Goal: Task Accomplishment & Management: Manage account settings

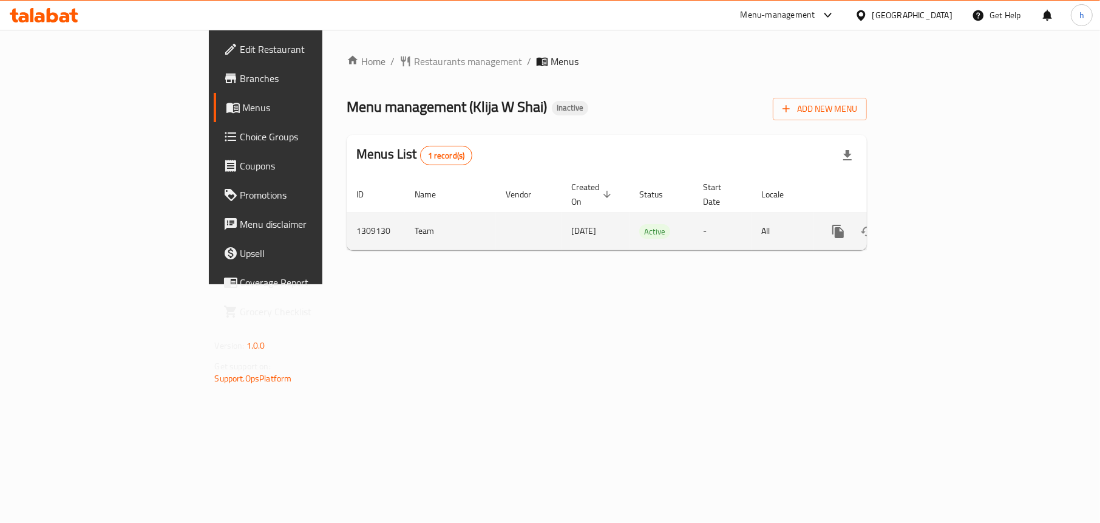
click at [931, 226] on icon "enhanced table" at bounding box center [925, 231] width 11 height 11
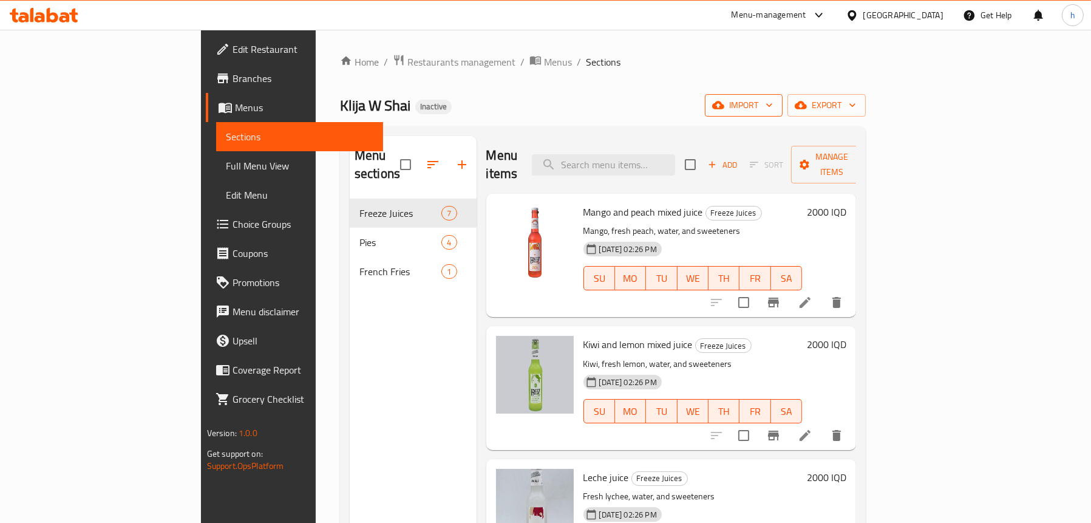
click at [724, 106] on icon "button" at bounding box center [718, 105] width 12 height 8
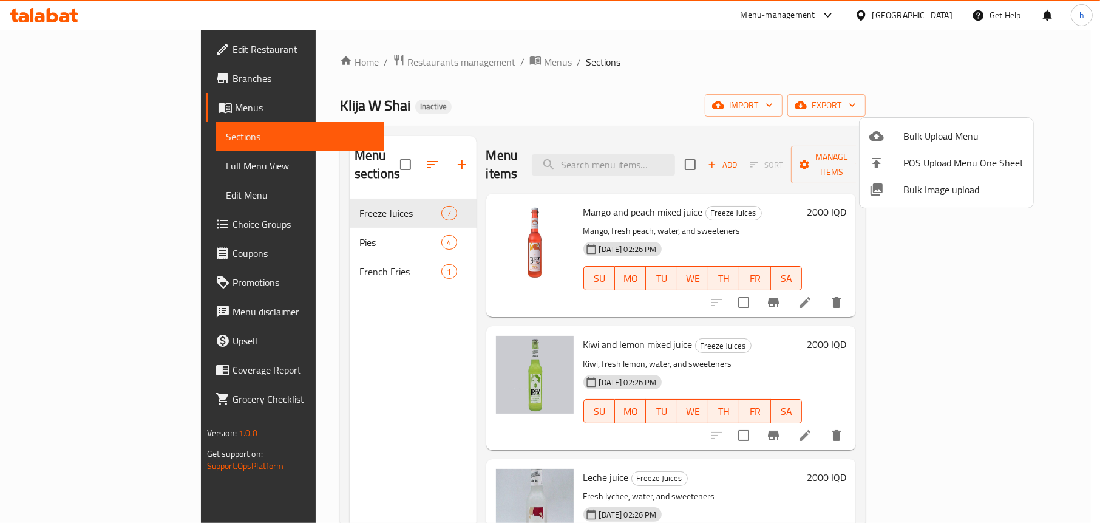
click at [279, 353] on div at bounding box center [550, 261] width 1100 height 523
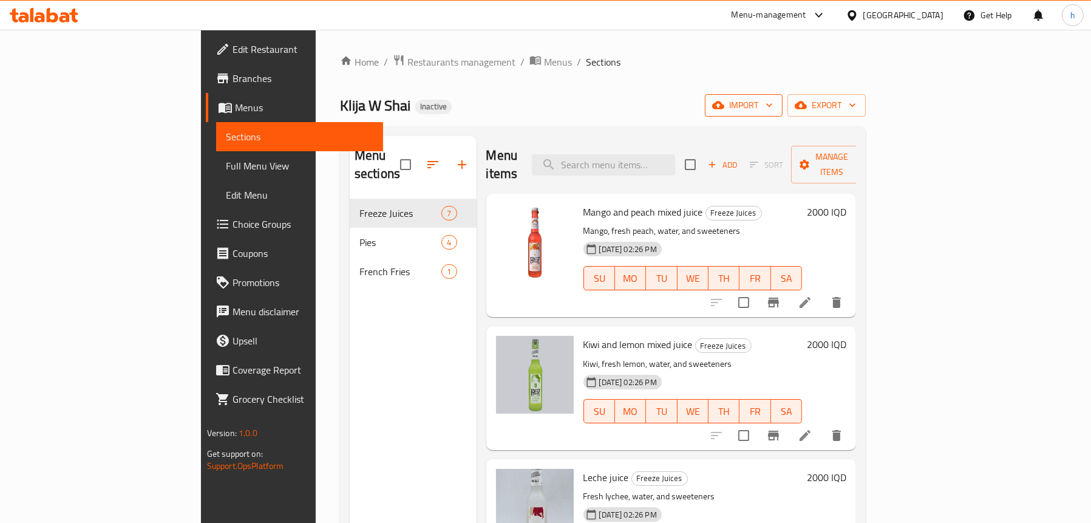
click at [782, 96] on button "import" at bounding box center [744, 105] width 78 height 22
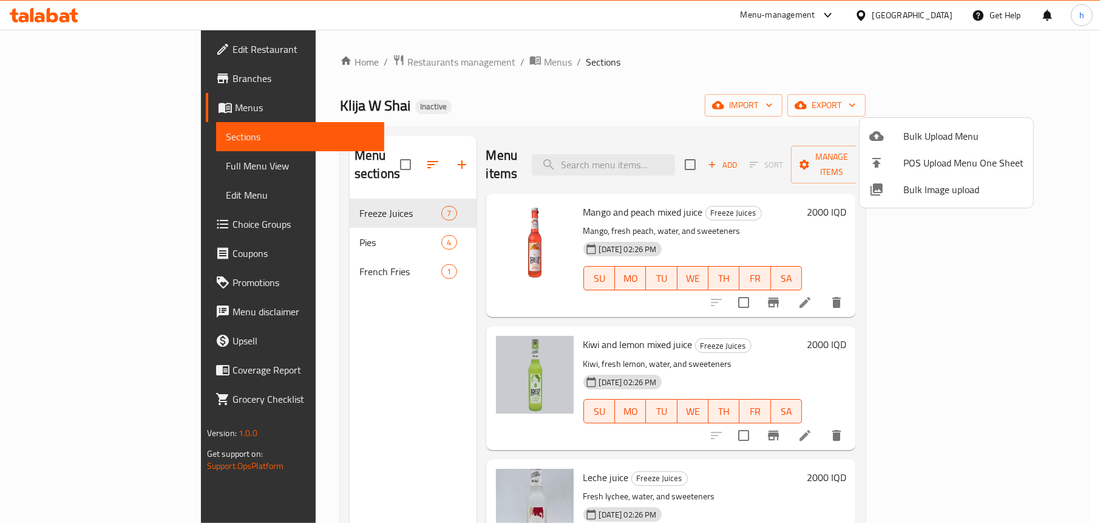
click at [901, 136] on div at bounding box center [886, 136] width 34 height 15
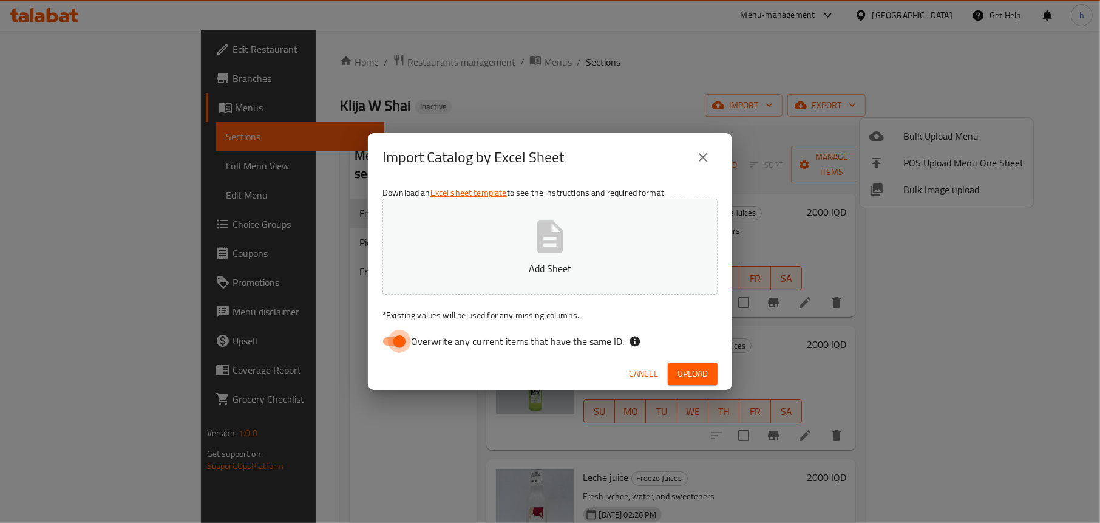
click at [381, 342] on input "Overwrite any current items that have the same ID." at bounding box center [399, 341] width 69 height 23
checkbox input "false"
click at [537, 248] on icon "button" at bounding box center [550, 236] width 26 height 32
click at [701, 150] on icon "close" at bounding box center [703, 157] width 15 height 15
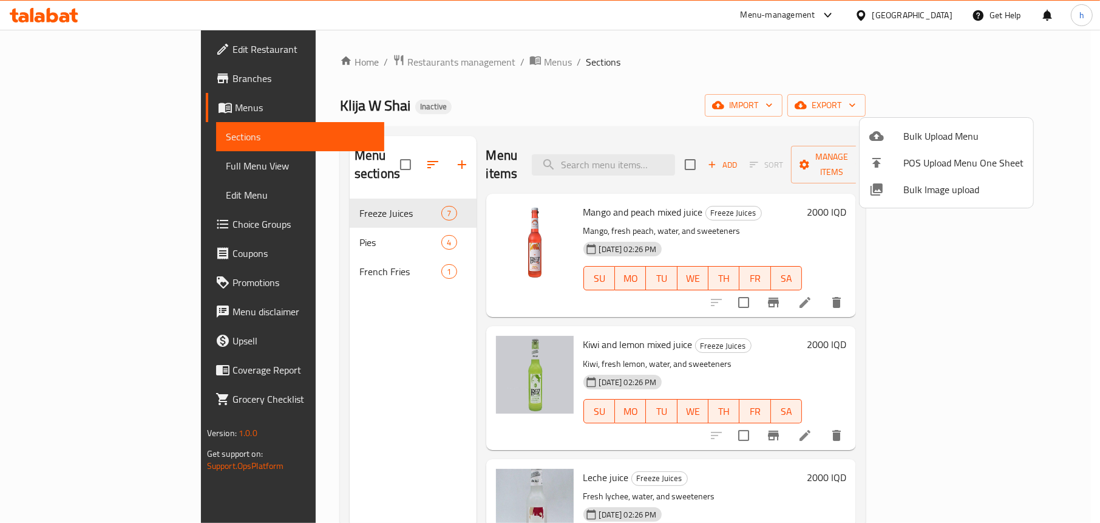
click at [393, 359] on div at bounding box center [550, 261] width 1100 height 523
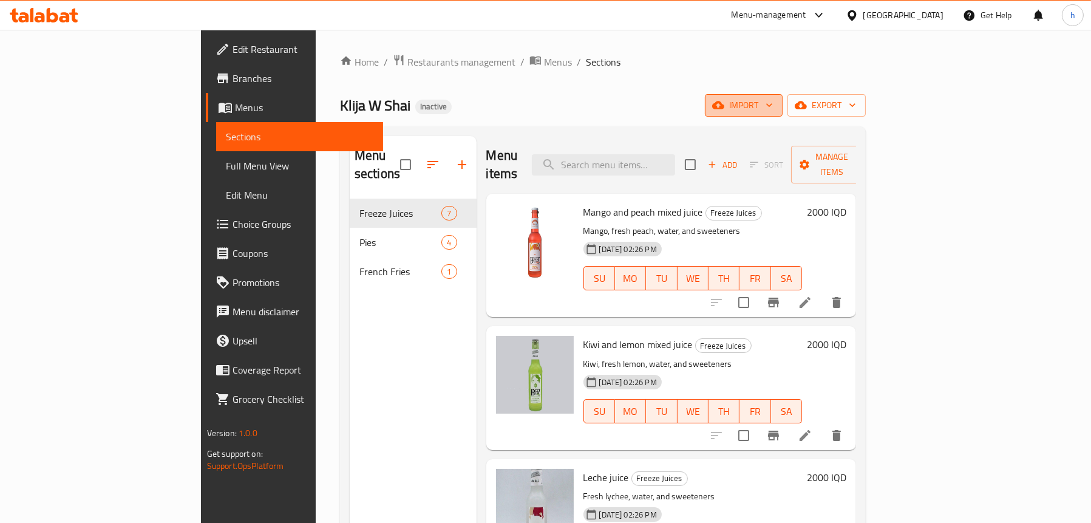
click at [782, 97] on button "import" at bounding box center [744, 105] width 78 height 22
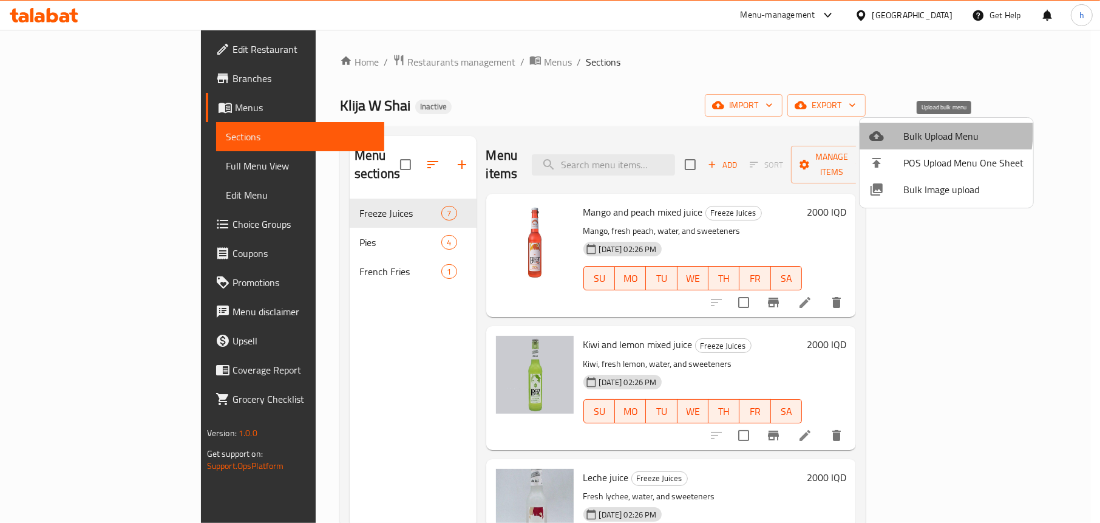
click at [906, 131] on span "Bulk Upload Menu" at bounding box center [963, 136] width 120 height 15
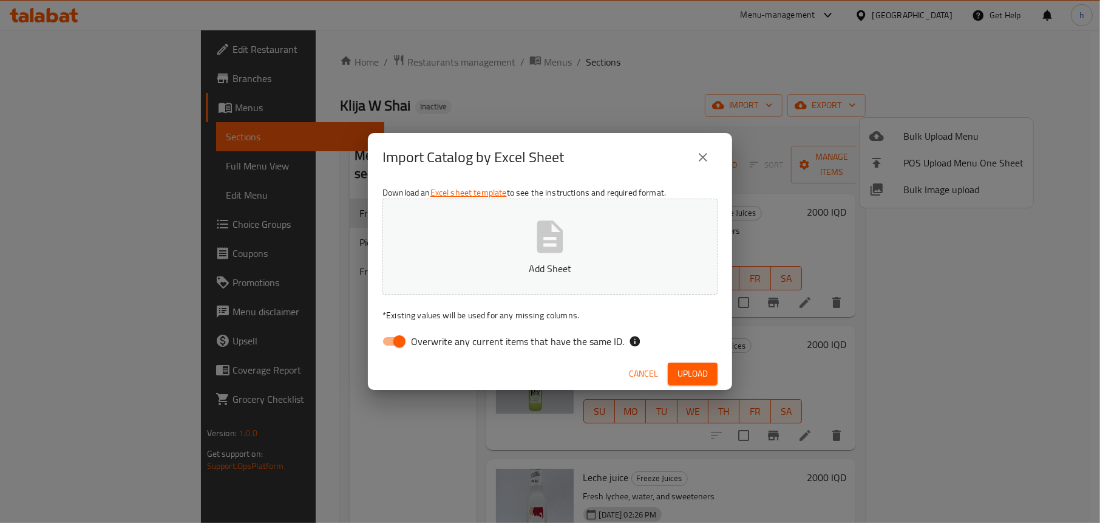
click at [391, 338] on input "Overwrite any current items that have the same ID." at bounding box center [399, 341] width 69 height 23
checkbox input "false"
click at [516, 257] on button "Add Sheet" at bounding box center [549, 246] width 335 height 96
click at [697, 372] on span "Upload" at bounding box center [692, 373] width 30 height 15
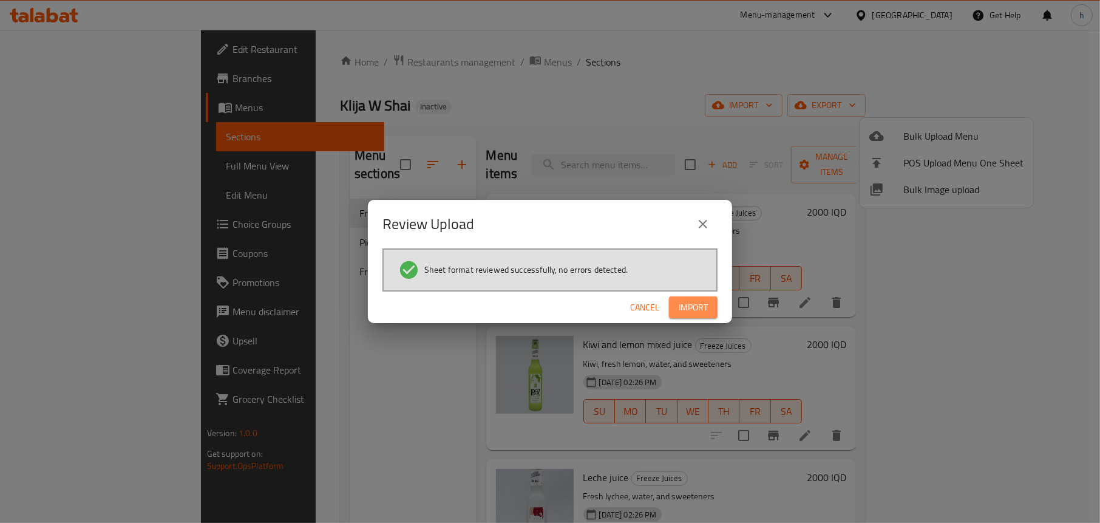
click at [689, 307] on span "Import" at bounding box center [693, 307] width 29 height 15
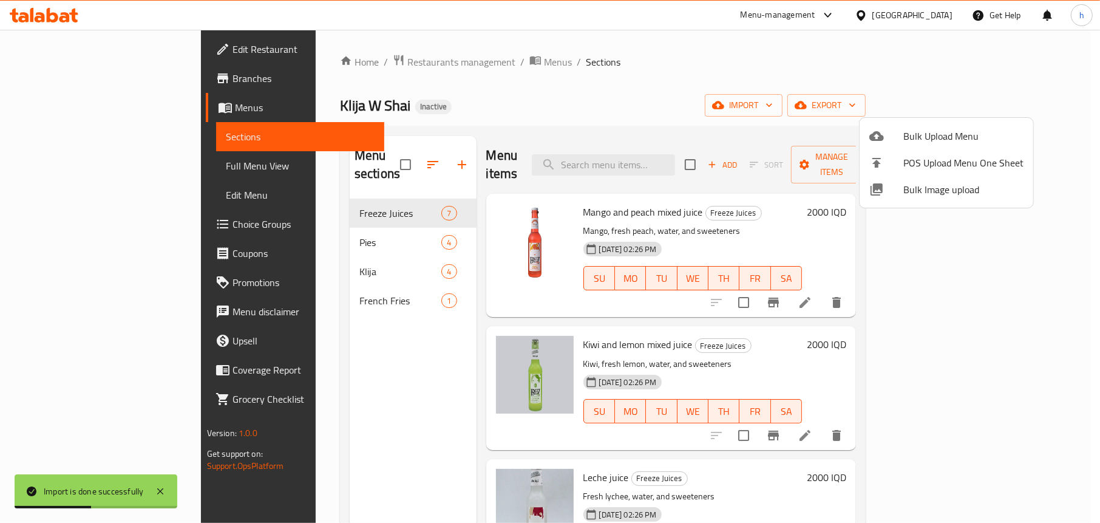
click at [268, 332] on div at bounding box center [550, 261] width 1100 height 523
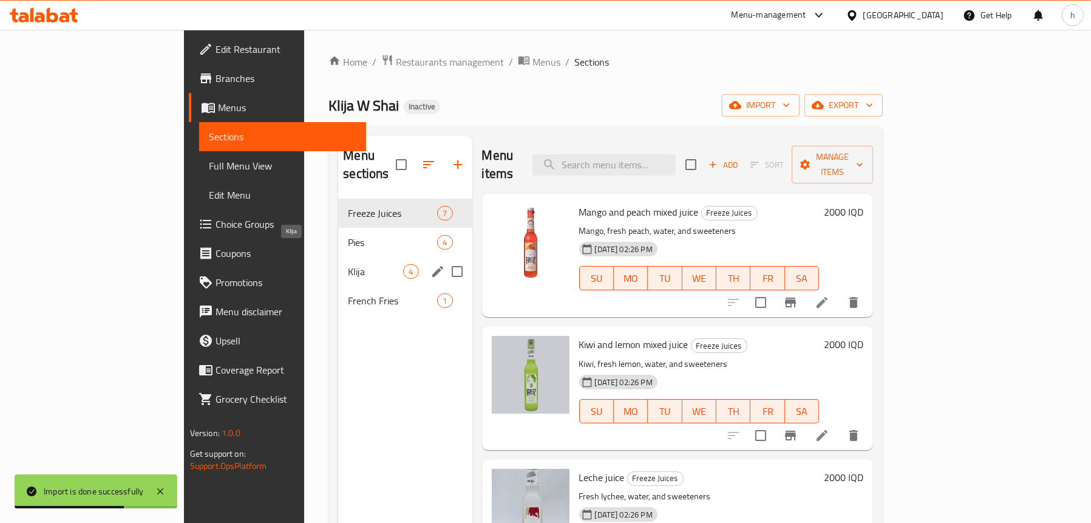
click at [348, 264] on span "Klija" at bounding box center [375, 271] width 55 height 15
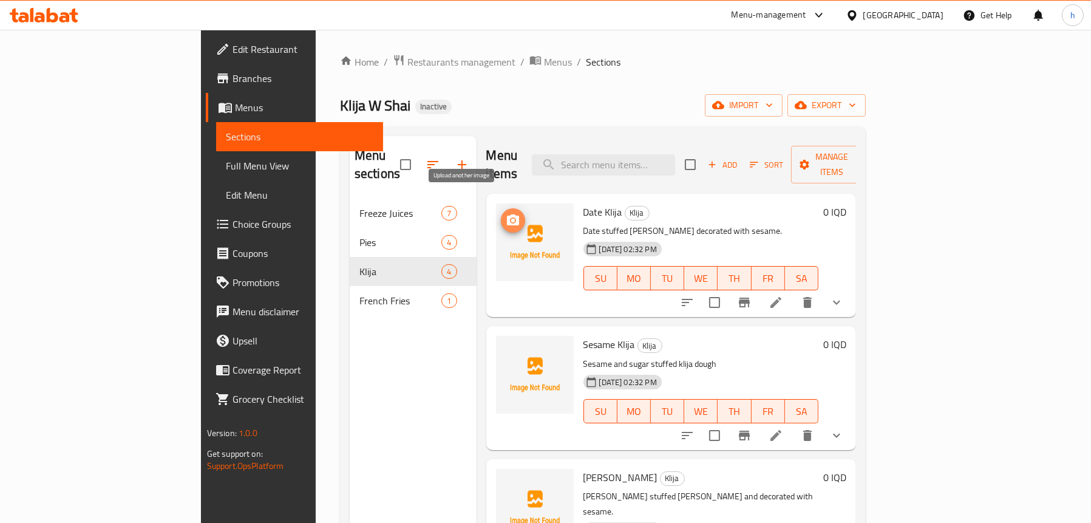
click at [506, 213] on icon "upload picture" at bounding box center [513, 220] width 15 height 15
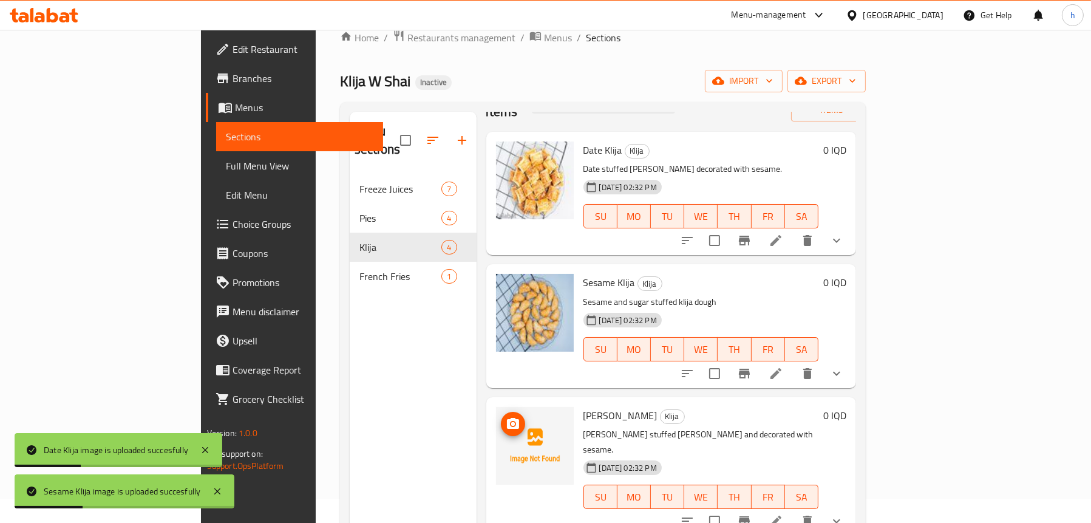
scroll to position [171, 0]
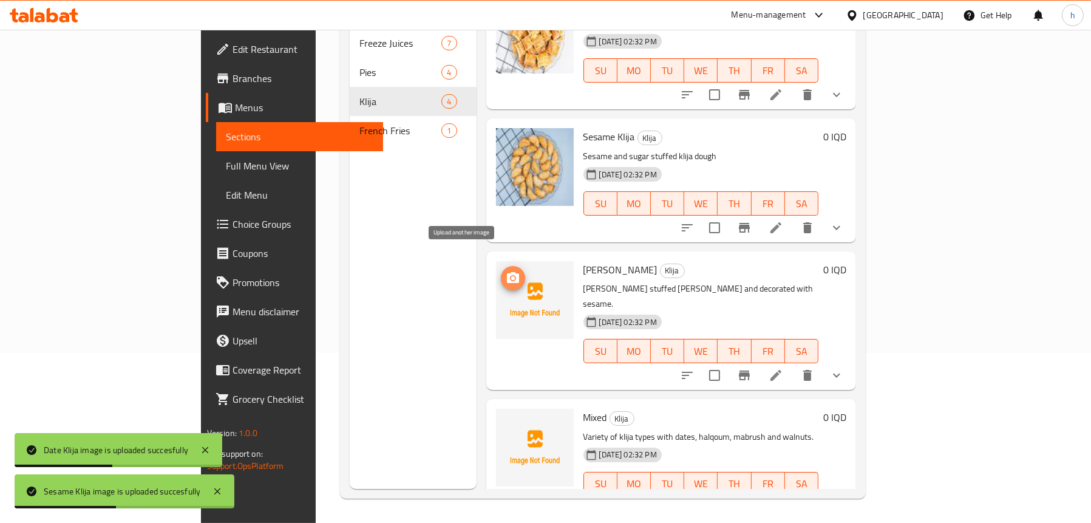
click at [501, 269] on button "upload picture" at bounding box center [513, 278] width 24 height 24
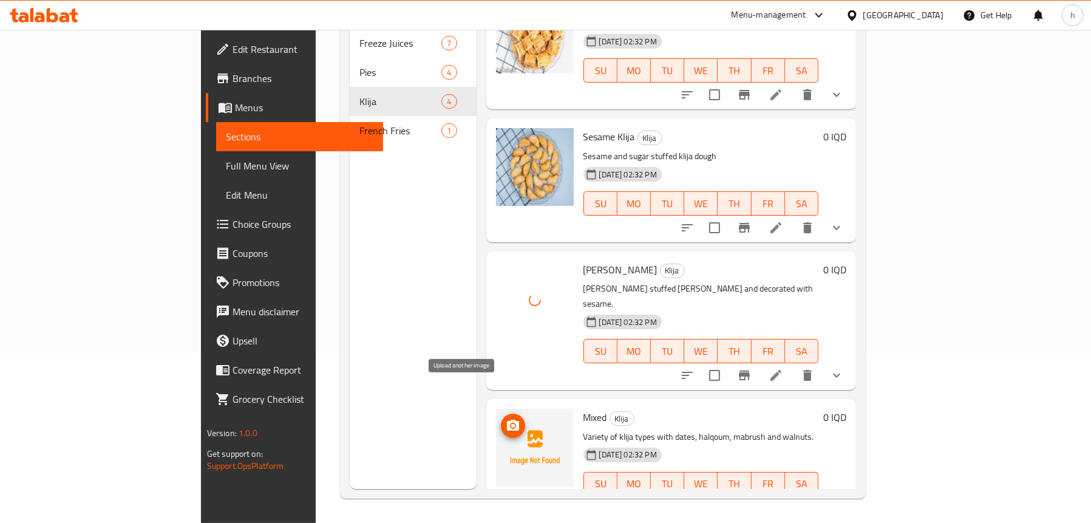
click at [507, 419] on icon "upload picture" at bounding box center [513, 424] width 12 height 11
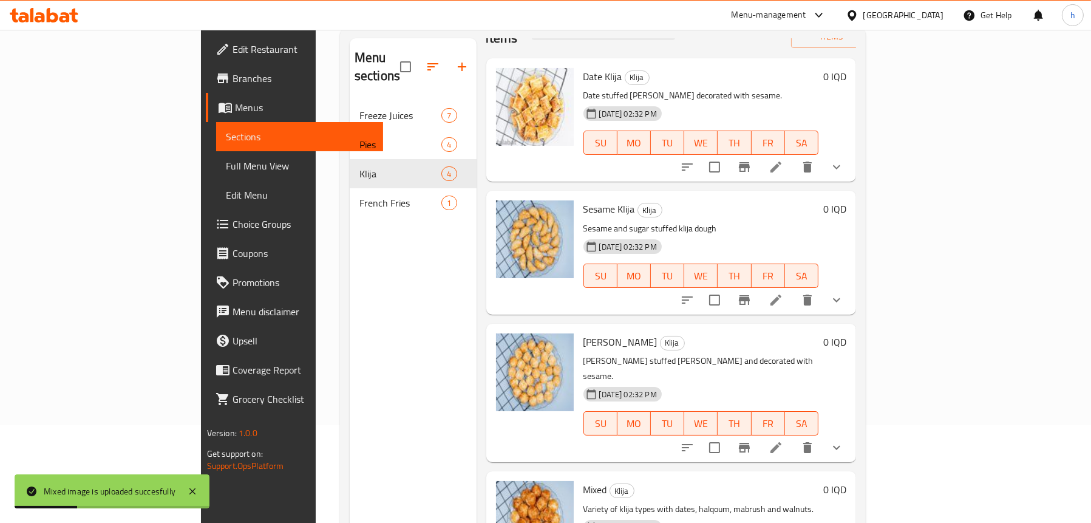
scroll to position [0, 0]
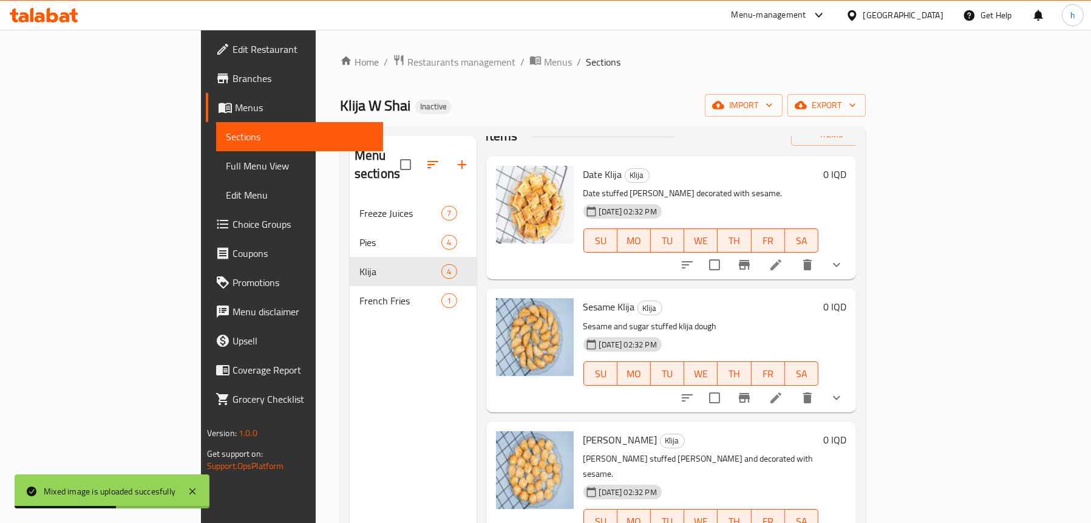
click at [226, 159] on span "Full Menu View" at bounding box center [299, 165] width 147 height 15
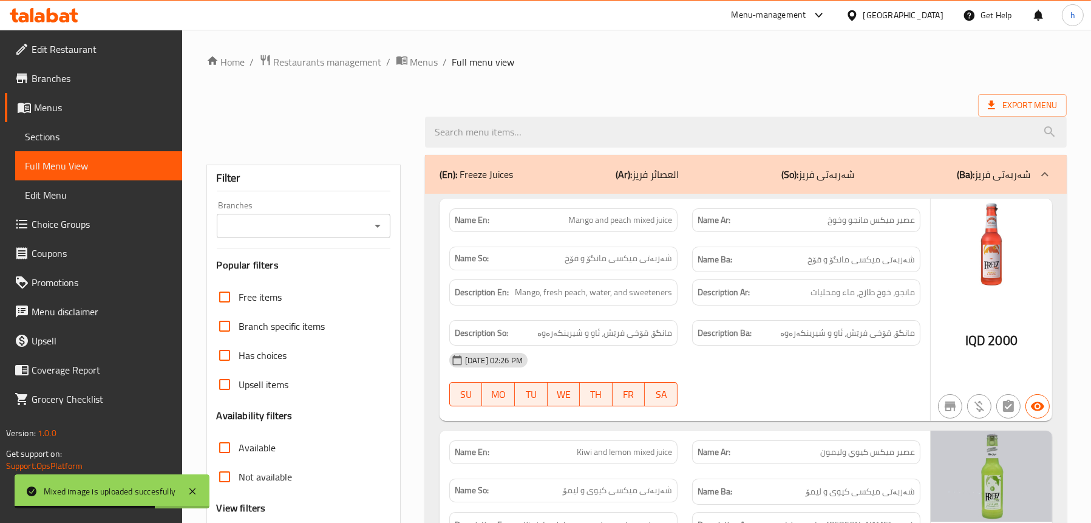
click at [377, 230] on icon "Open" at bounding box center [377, 225] width 15 height 15
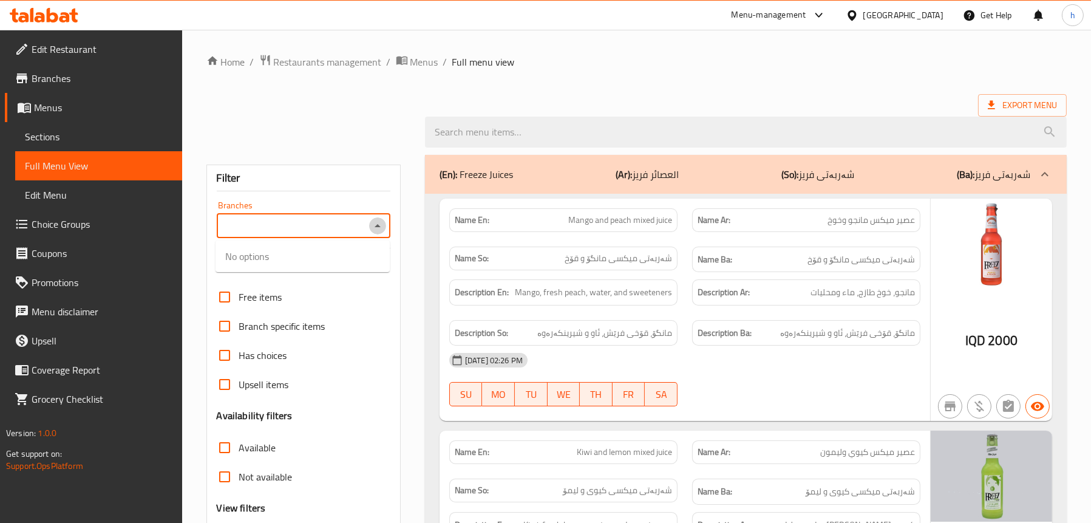
click at [375, 223] on icon "Close" at bounding box center [377, 225] width 15 height 15
click at [376, 222] on div "Branches" at bounding box center [304, 226] width 174 height 24
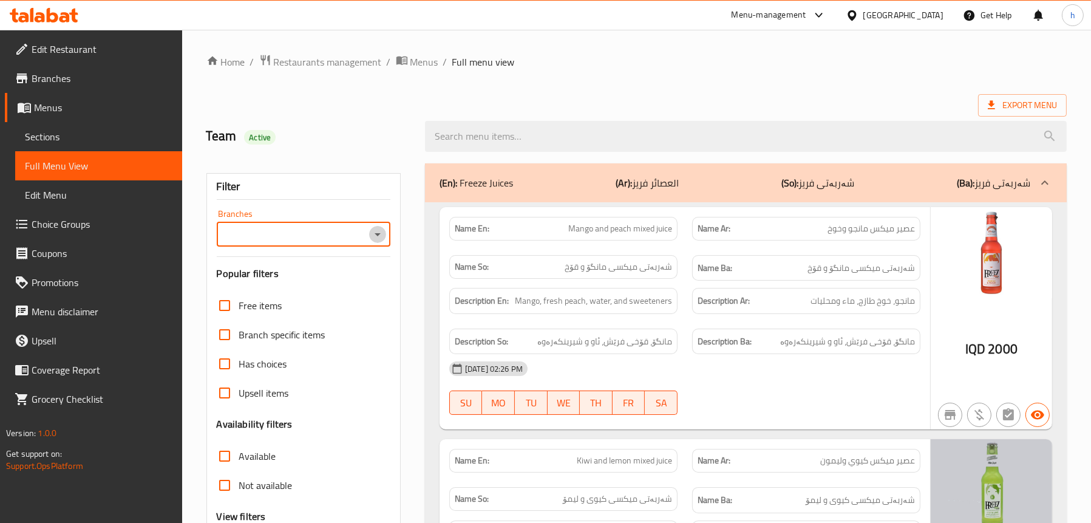
click at [376, 239] on icon "Open" at bounding box center [377, 234] width 15 height 15
click at [308, 289] on span "Klija W [GEOGRAPHIC_DATA], [GEOGRAPHIC_DATA] area" at bounding box center [302, 293] width 155 height 29
type input "Klija W [GEOGRAPHIC_DATA], [GEOGRAPHIC_DATA] area"
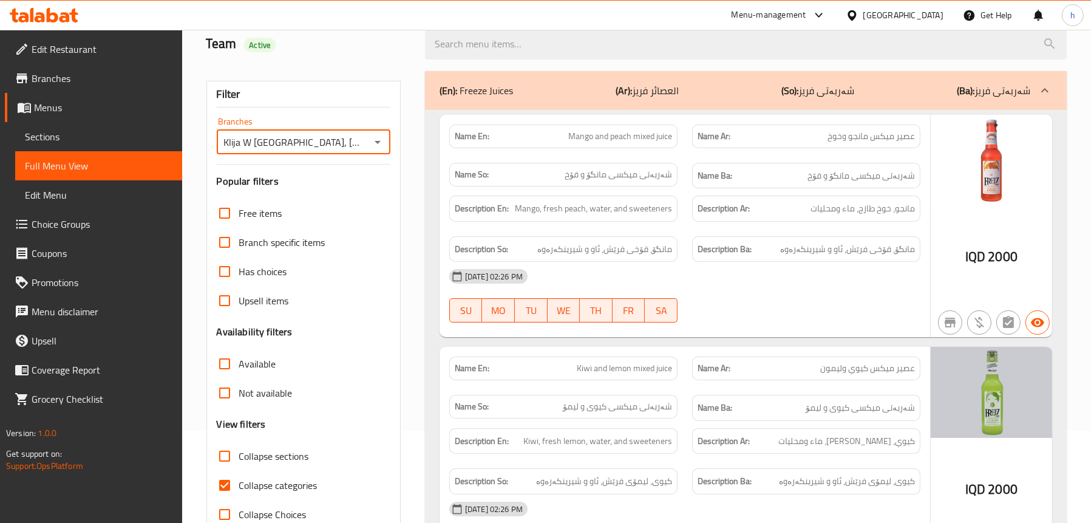
scroll to position [182, 0]
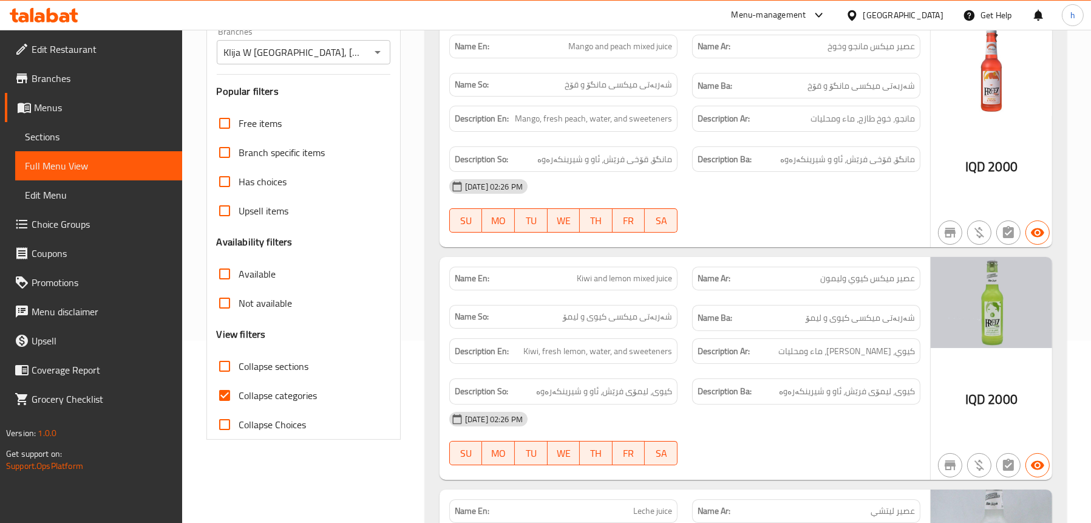
click at [269, 392] on span "Collapse categories" at bounding box center [278, 395] width 78 height 15
click at [239, 392] on input "Collapse categories" at bounding box center [224, 395] width 29 height 29
checkbox input "false"
click at [266, 368] on span "Collapse sections" at bounding box center [274, 366] width 70 height 15
click at [239, 368] on input "Collapse sections" at bounding box center [224, 365] width 29 height 29
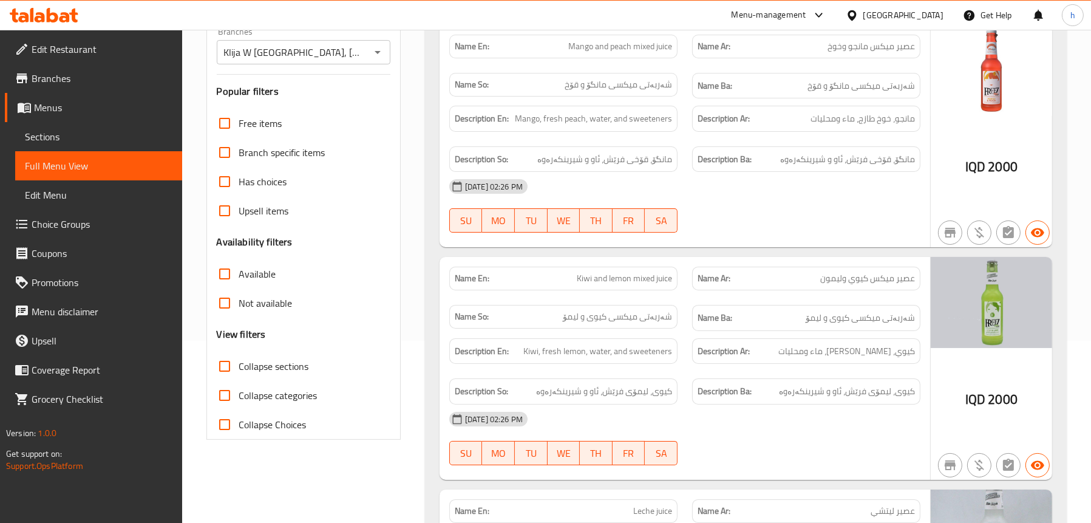
checkbox input "true"
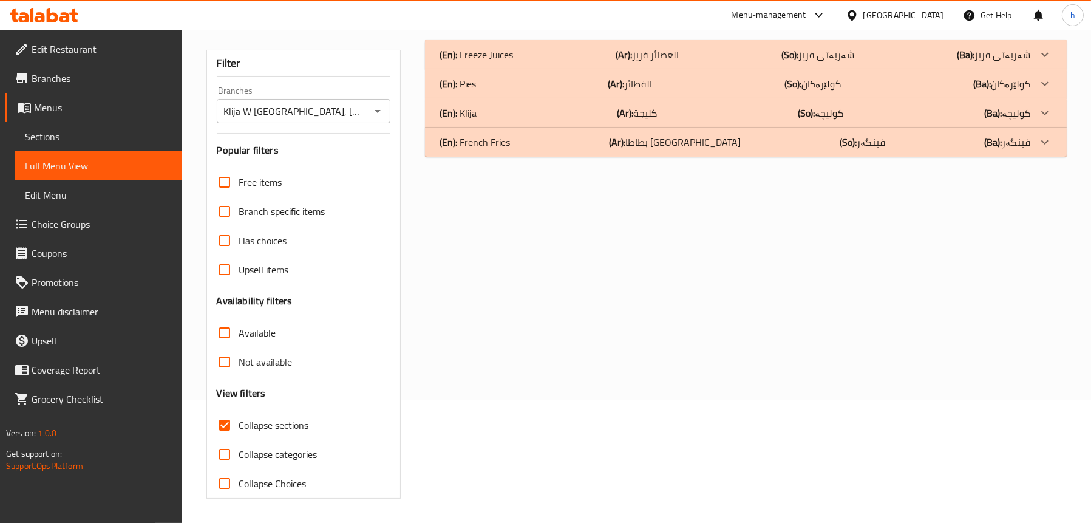
scroll to position [123, 0]
click at [467, 62] on p "(En): Klija" at bounding box center [475, 54] width 73 height 15
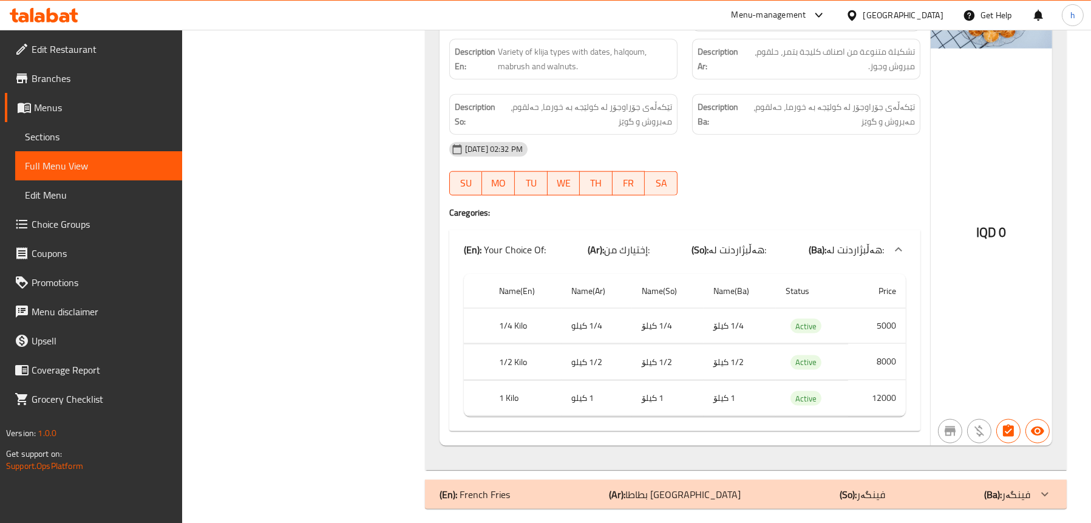
scroll to position [2113, 0]
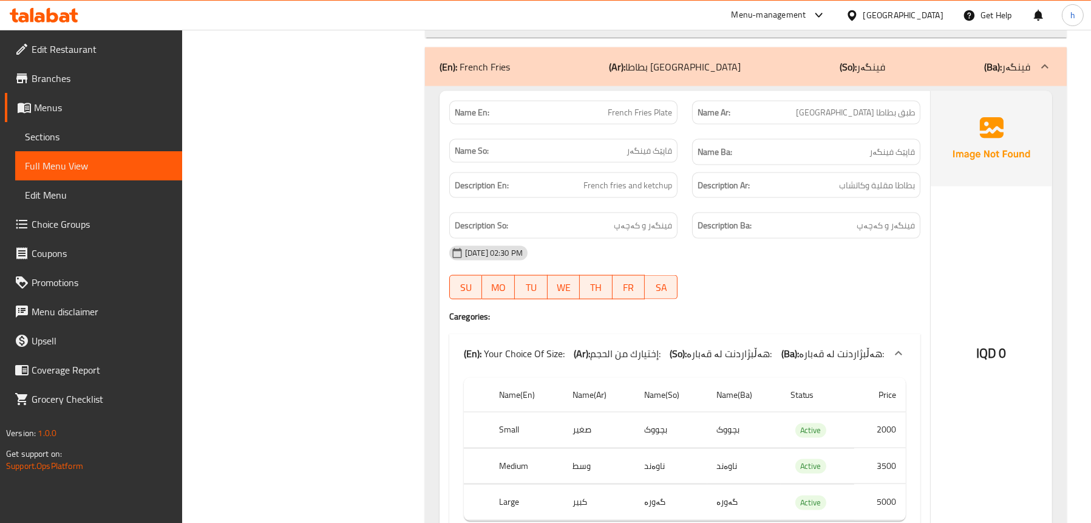
scroll to position [2610, 0]
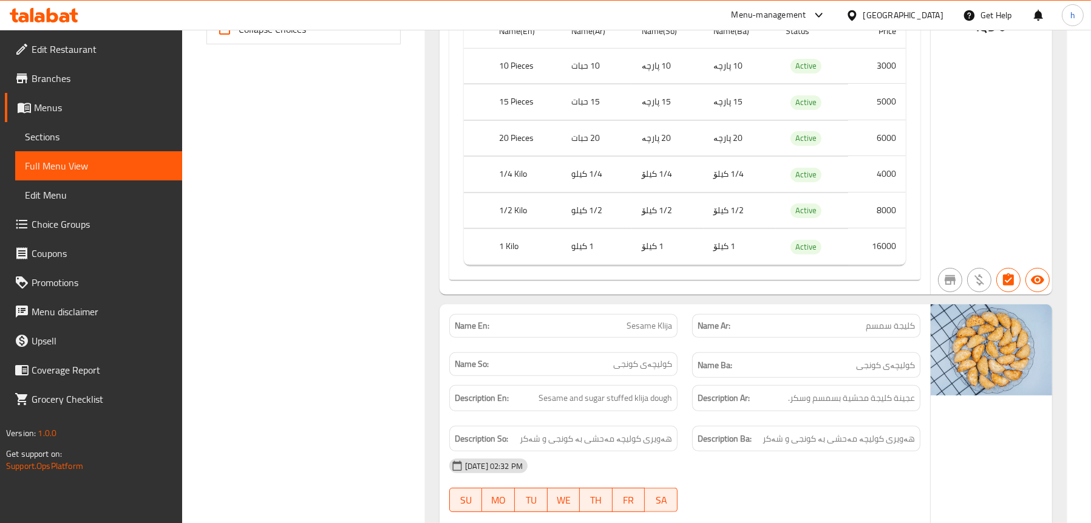
scroll to position [607, 0]
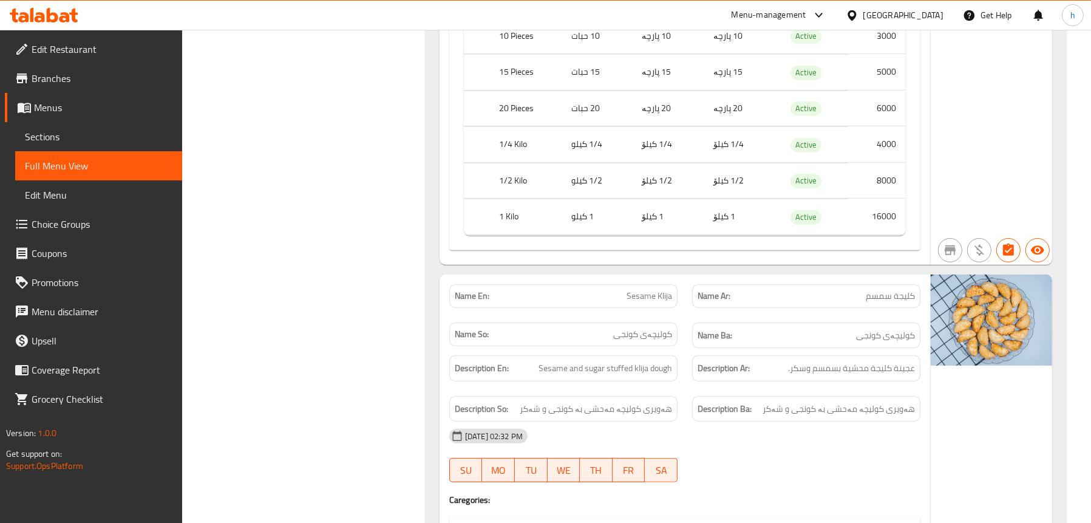
click at [637, 294] on span "Sesame Klija" at bounding box center [649, 295] width 46 height 13
copy span "Sesame"
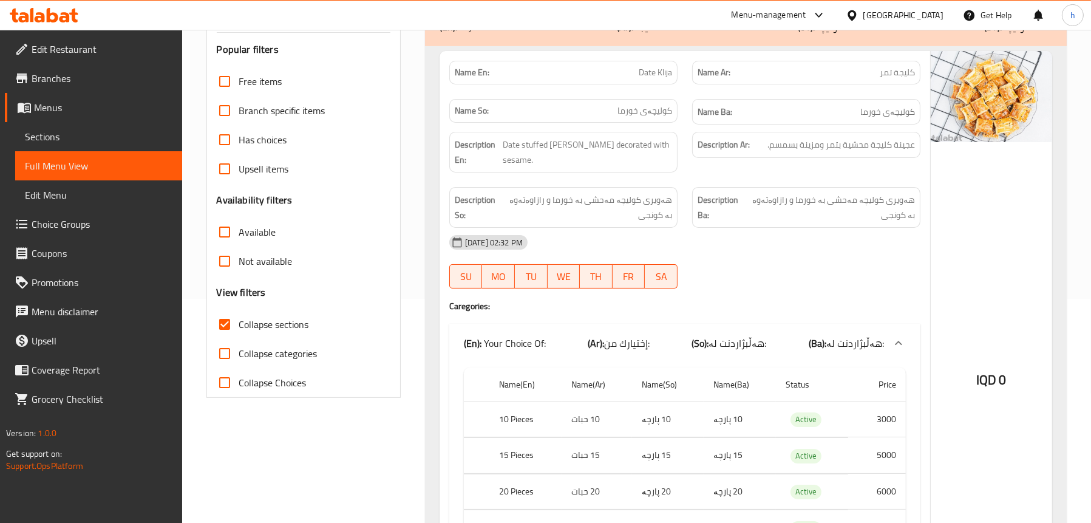
scroll to position [50, 0]
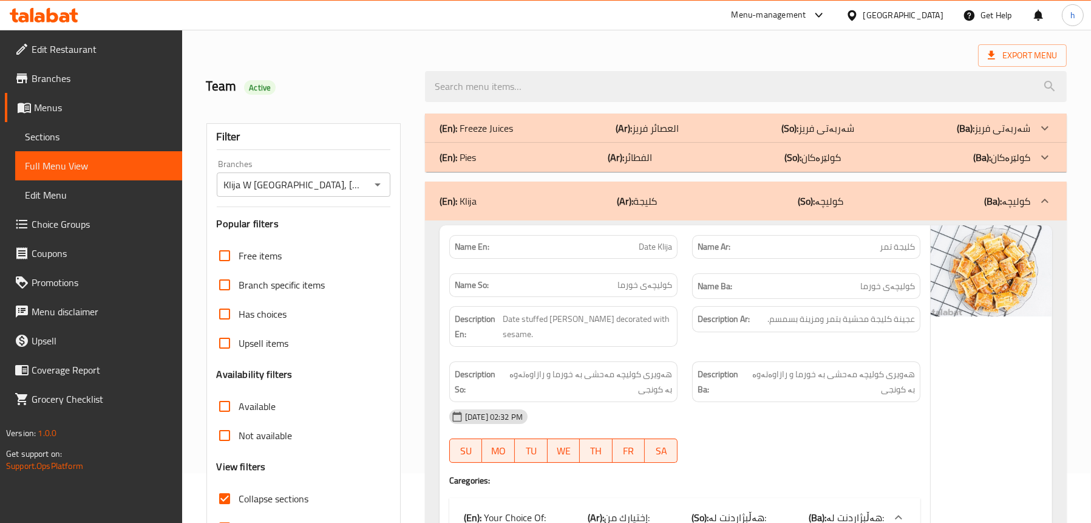
click at [40, 106] on span "Menus" at bounding box center [103, 107] width 138 height 15
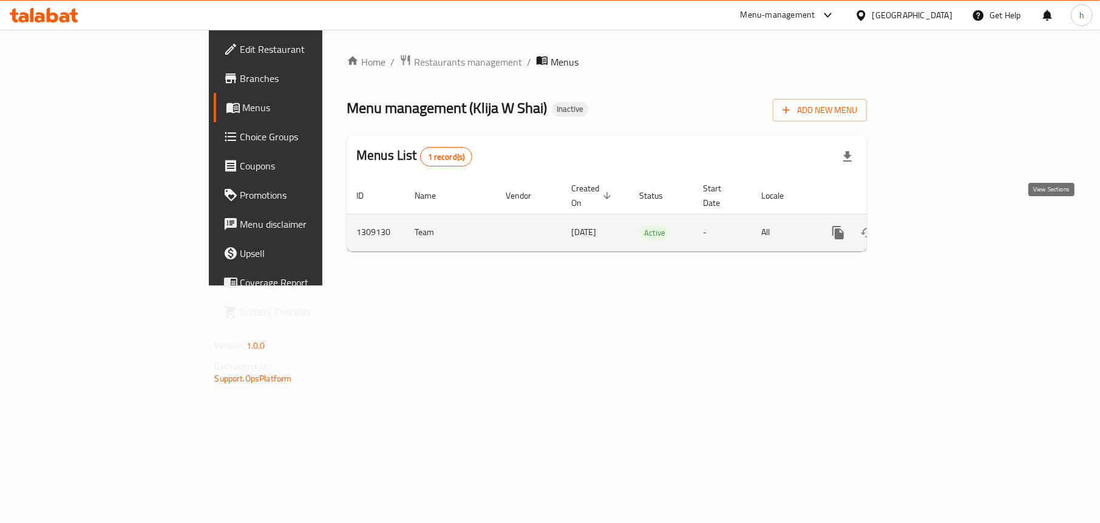
click at [933, 225] on icon "enhanced table" at bounding box center [925, 232] width 15 height 15
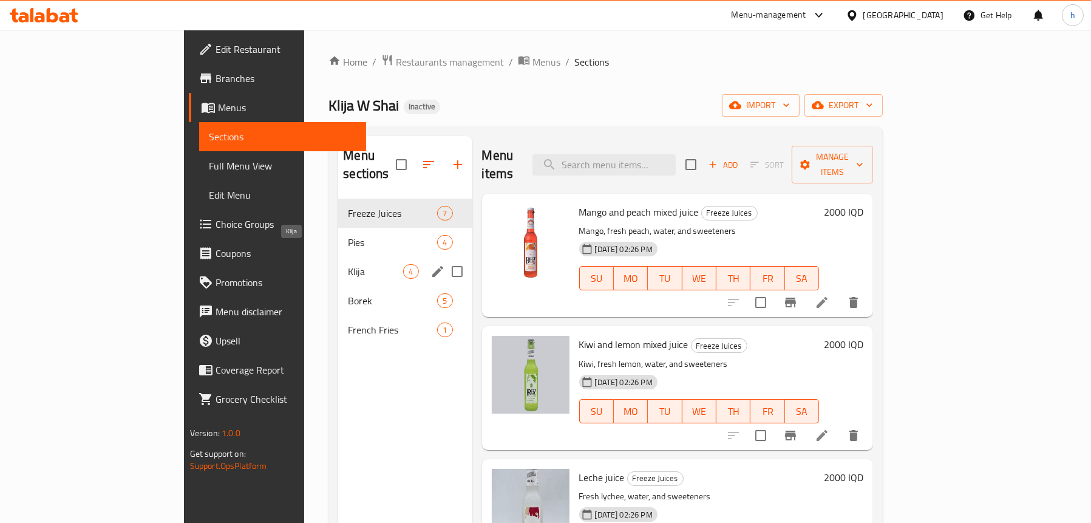
click at [348, 264] on span "Klija" at bounding box center [375, 271] width 55 height 15
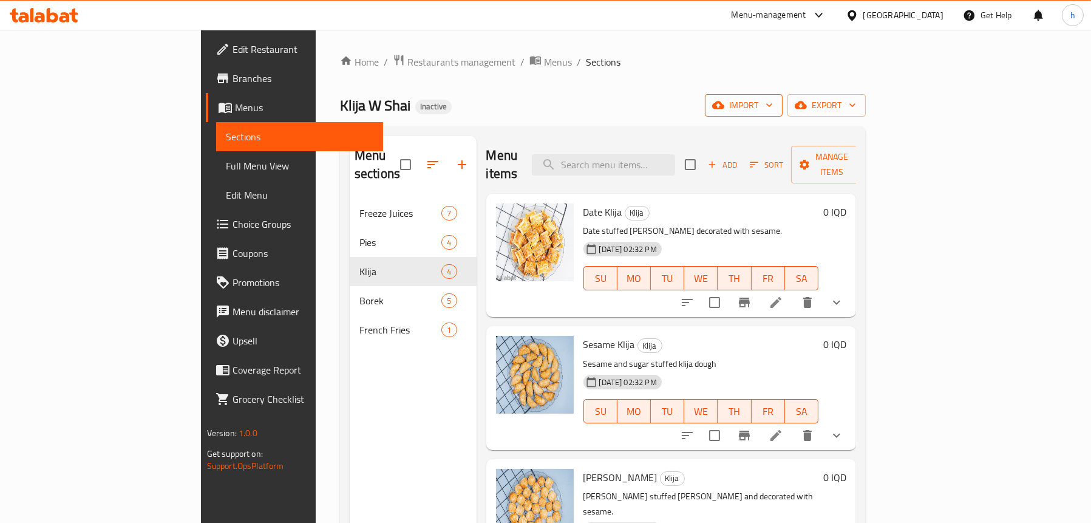
click at [782, 104] on button "import" at bounding box center [744, 105] width 78 height 22
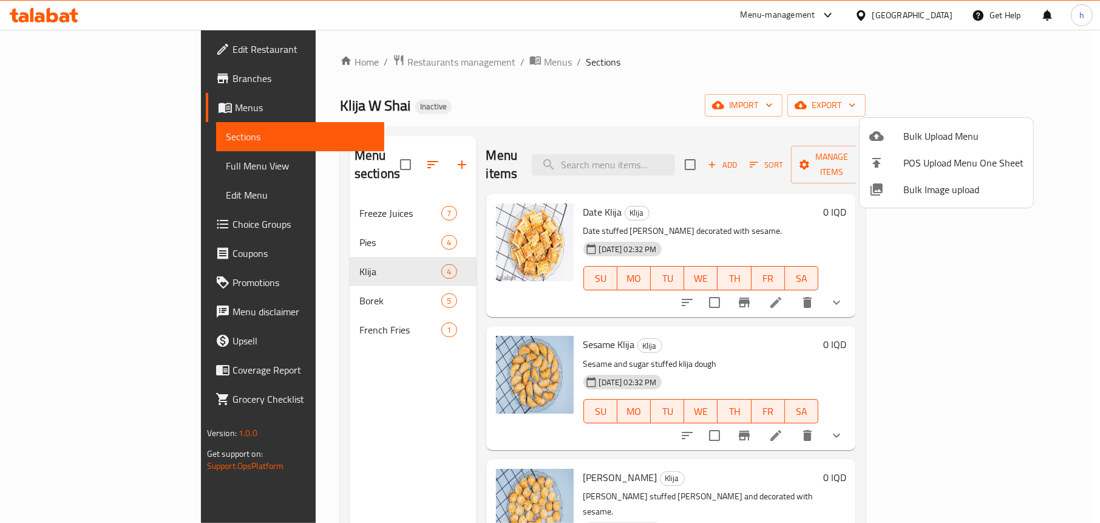
click at [893, 139] on div at bounding box center [886, 136] width 34 height 15
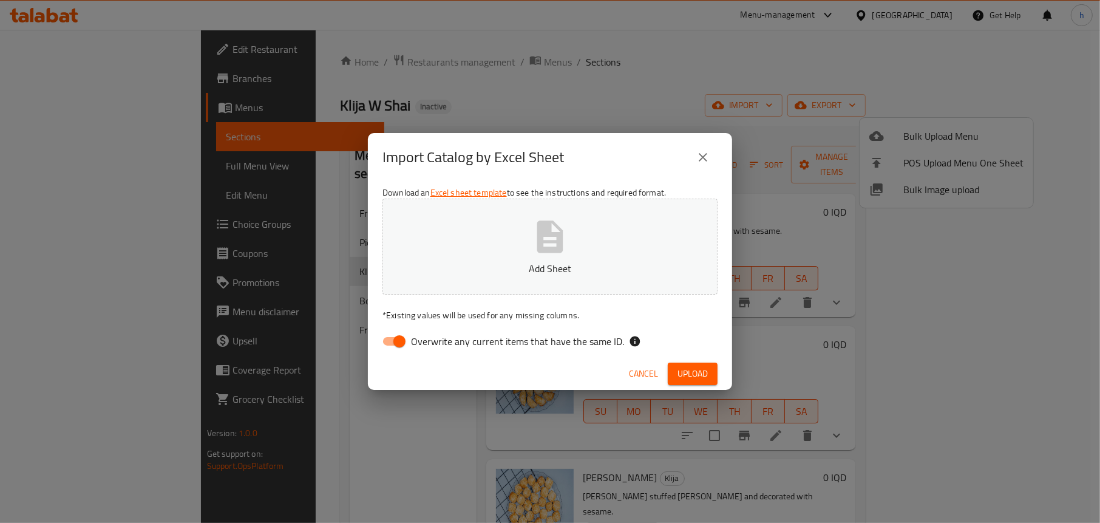
click at [387, 344] on input "Overwrite any current items that have the same ID." at bounding box center [399, 341] width 69 height 23
checkbox input "false"
click at [518, 273] on p "Add Sheet" at bounding box center [549, 268] width 297 height 15
click at [697, 373] on span "Upload" at bounding box center [692, 373] width 30 height 15
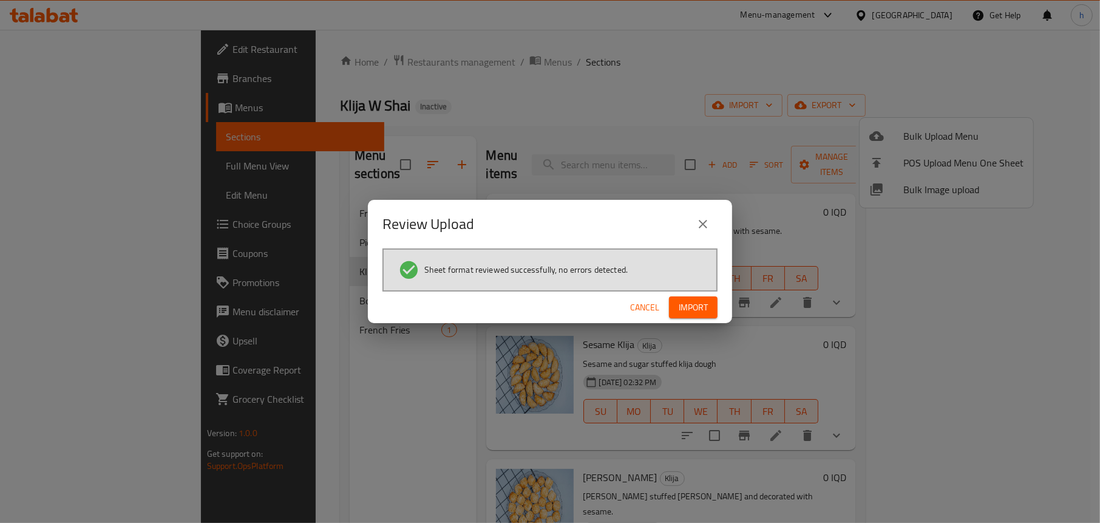
click at [714, 306] on button "Import" at bounding box center [693, 307] width 49 height 22
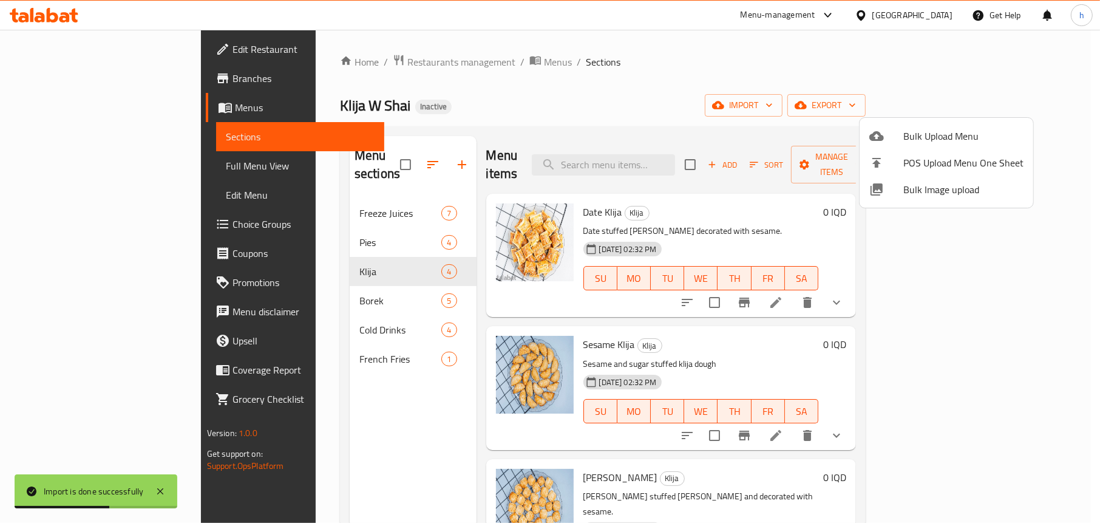
click at [263, 413] on div at bounding box center [550, 261] width 1100 height 523
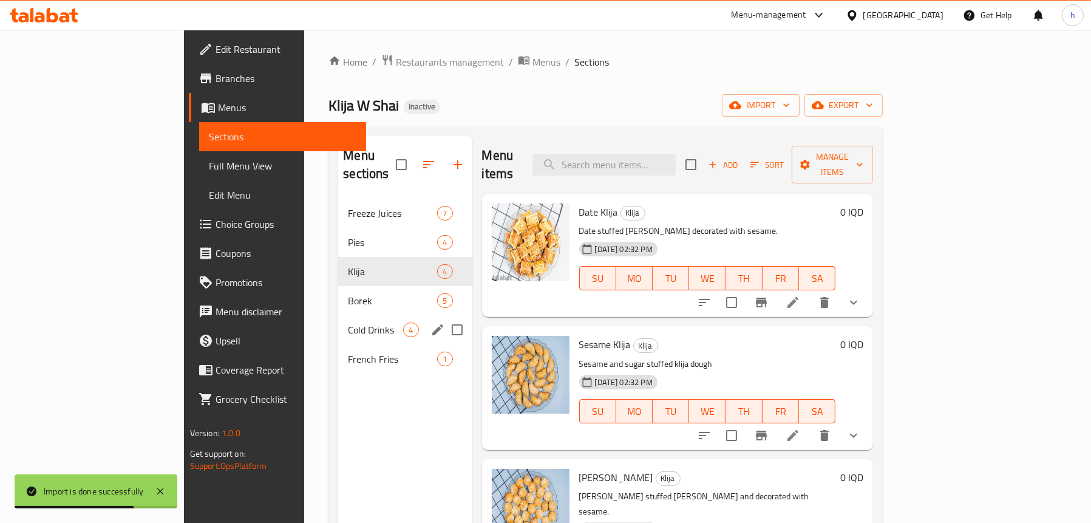
click at [348, 322] on span "Cold Drinks" at bounding box center [375, 329] width 55 height 15
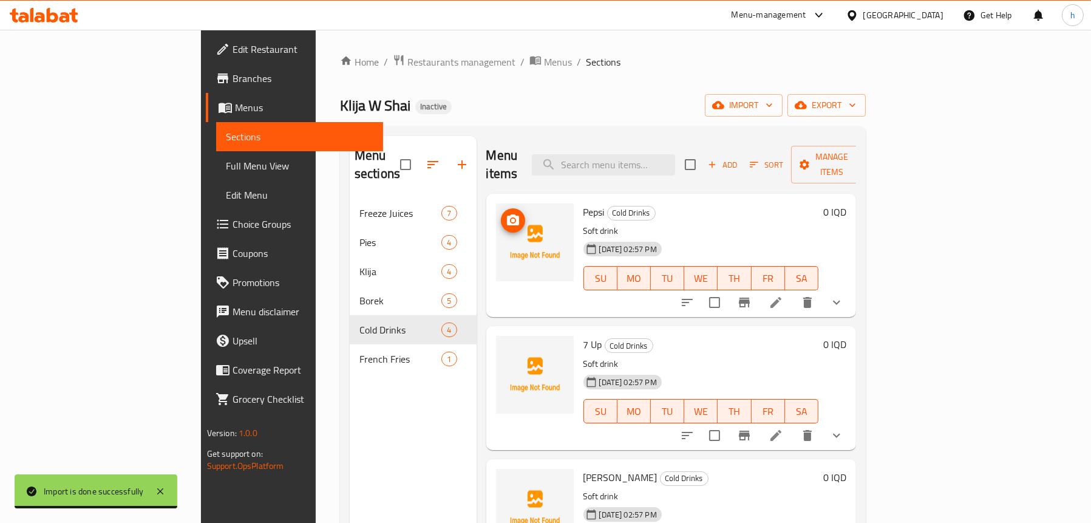
click at [501, 209] on button "upload picture" at bounding box center [513, 220] width 24 height 24
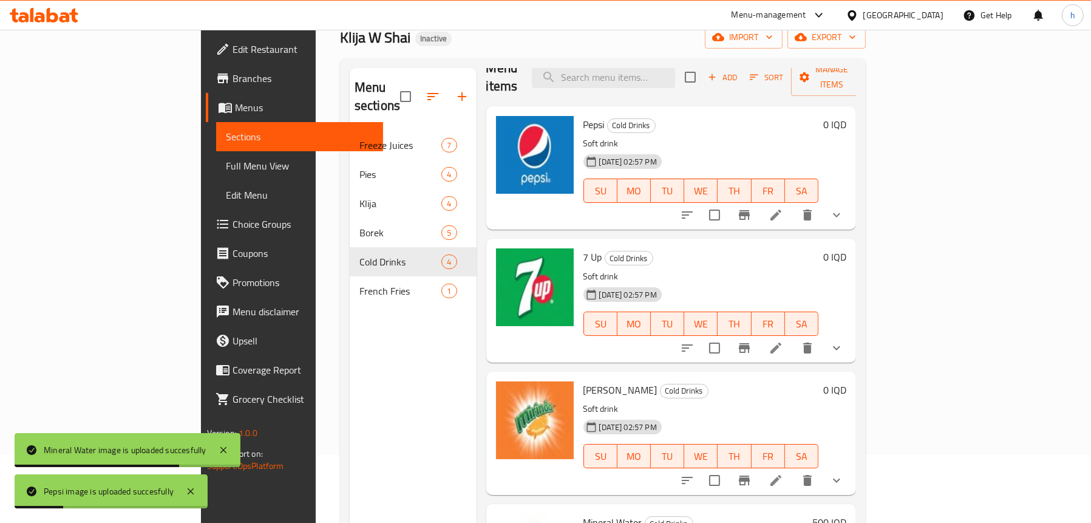
scroll to position [171, 0]
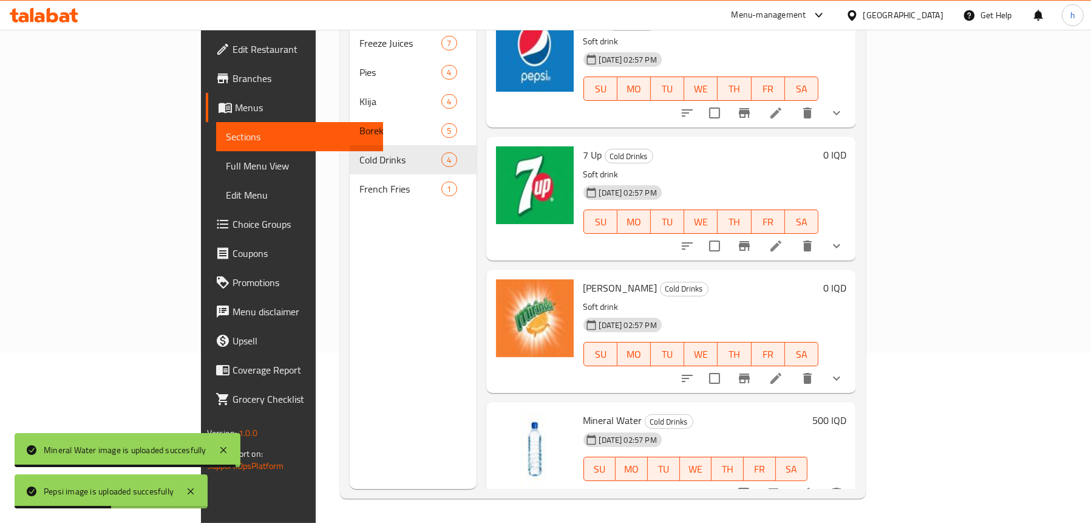
click at [226, 158] on span "Full Menu View" at bounding box center [299, 165] width 147 height 15
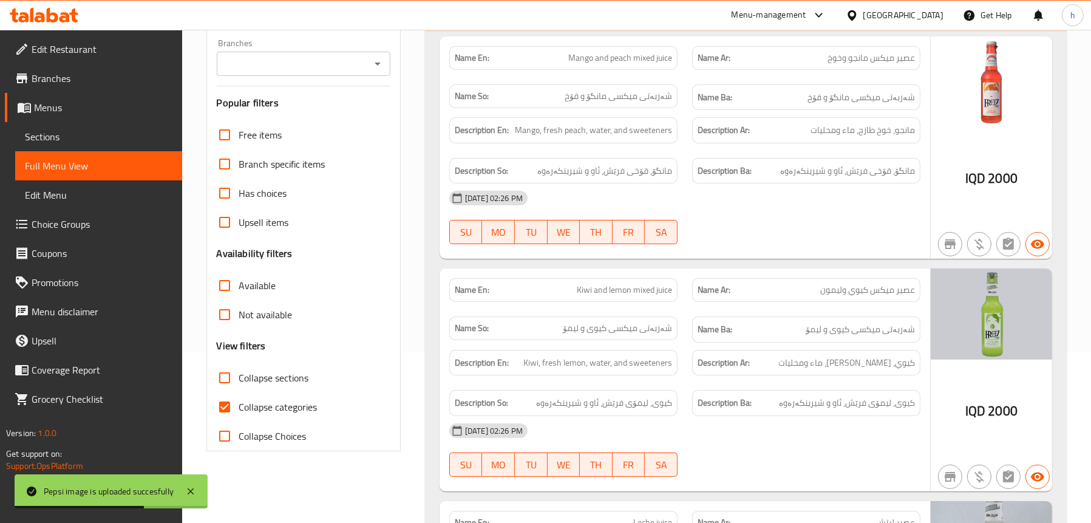
click at [378, 61] on icon "Open" at bounding box center [377, 63] width 15 height 15
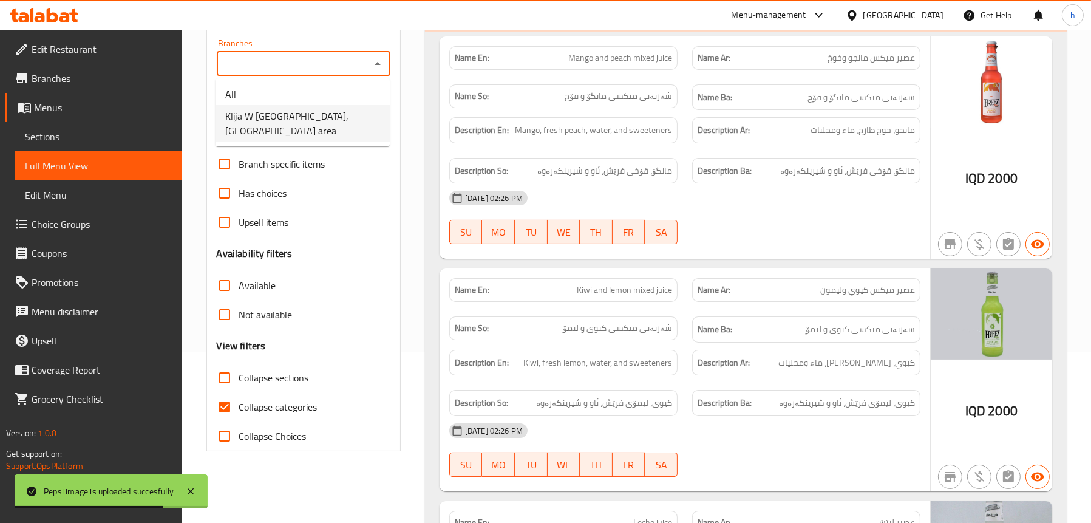
click at [338, 118] on li "Klija W [GEOGRAPHIC_DATA], [GEOGRAPHIC_DATA] area" at bounding box center [302, 123] width 174 height 36
type input "Klija W [GEOGRAPHIC_DATA], [GEOGRAPHIC_DATA] area"
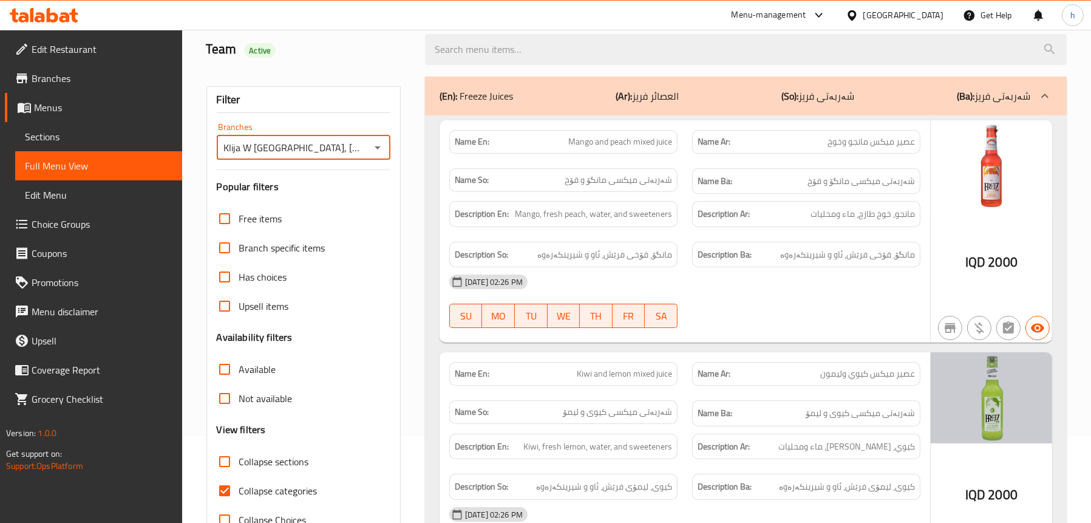
scroll to position [182, 0]
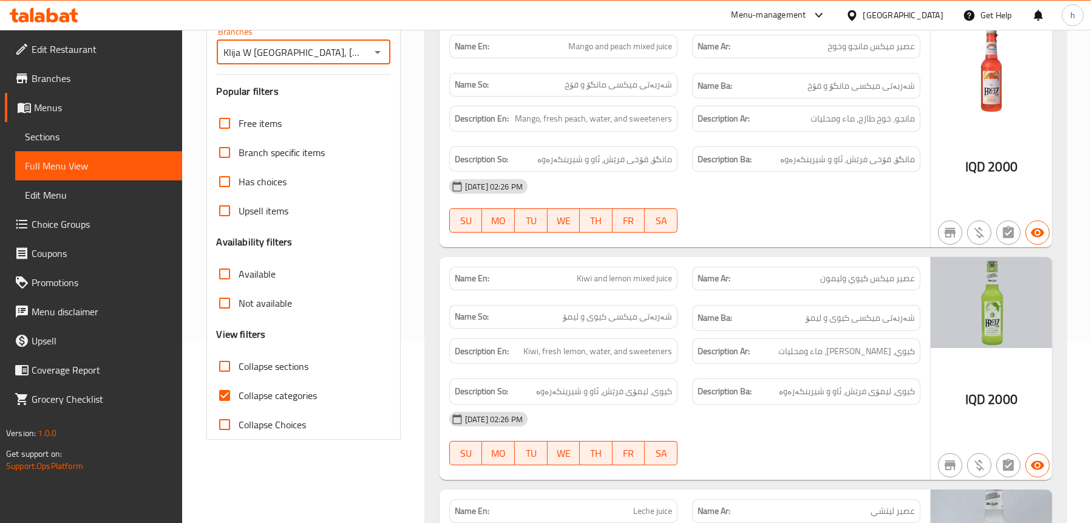
click at [247, 366] on span "Collapse sections" at bounding box center [274, 366] width 70 height 15
click at [239, 366] on input "Collapse sections" at bounding box center [224, 365] width 29 height 29
checkbox input "true"
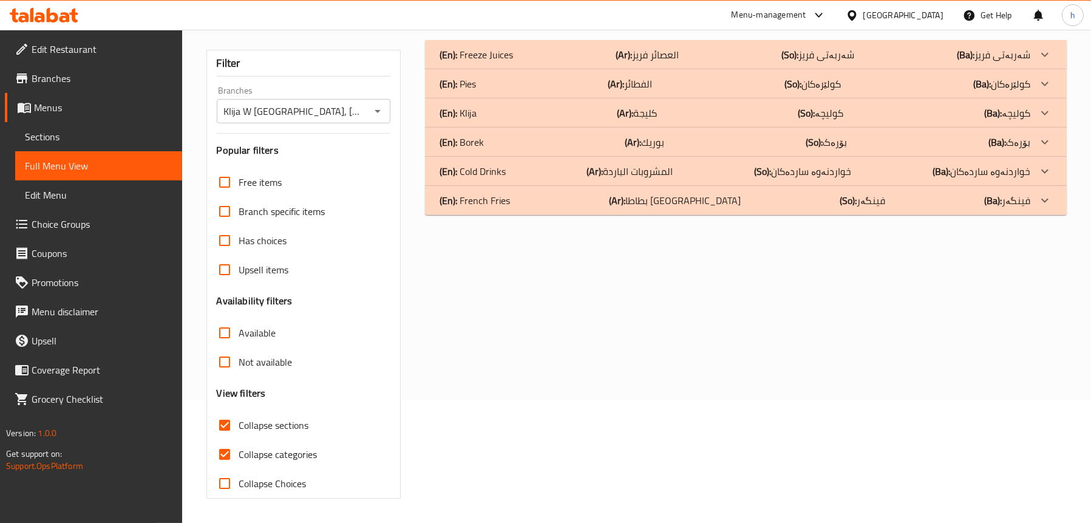
scroll to position [123, 0]
click at [504, 62] on div "(En): Klija (Ar): كليجة (So): کولیچە (Ba): کولیچە" at bounding box center [734, 54] width 591 height 15
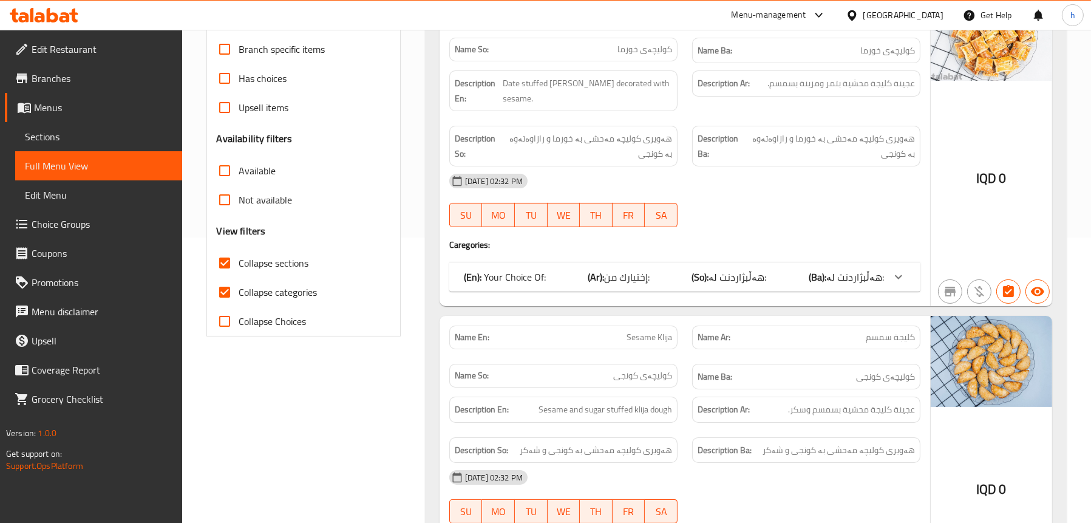
scroll to position [305, 0]
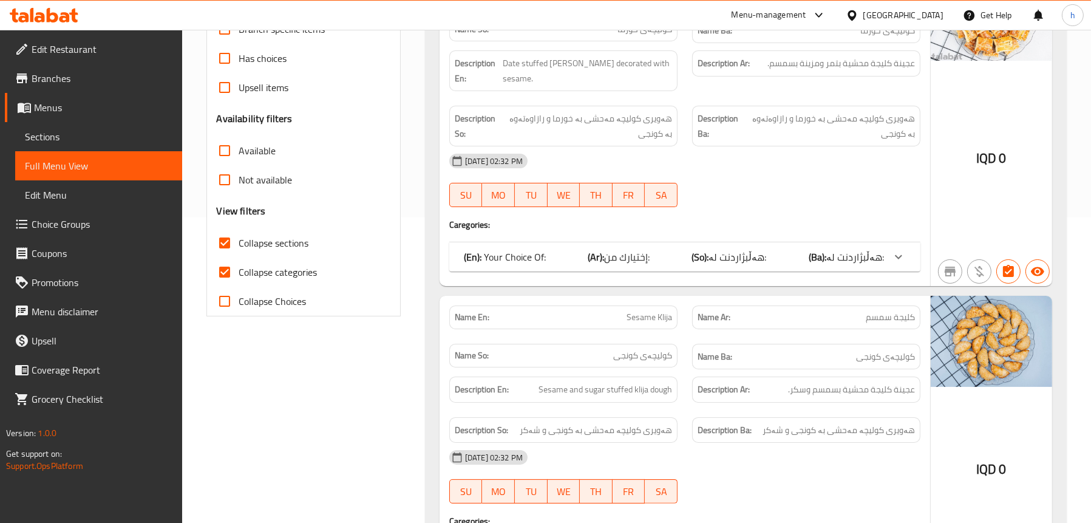
click at [254, 270] on span "Collapse categories" at bounding box center [278, 272] width 78 height 15
click at [239, 270] on input "Collapse categories" at bounding box center [224, 271] width 29 height 29
checkbox input "false"
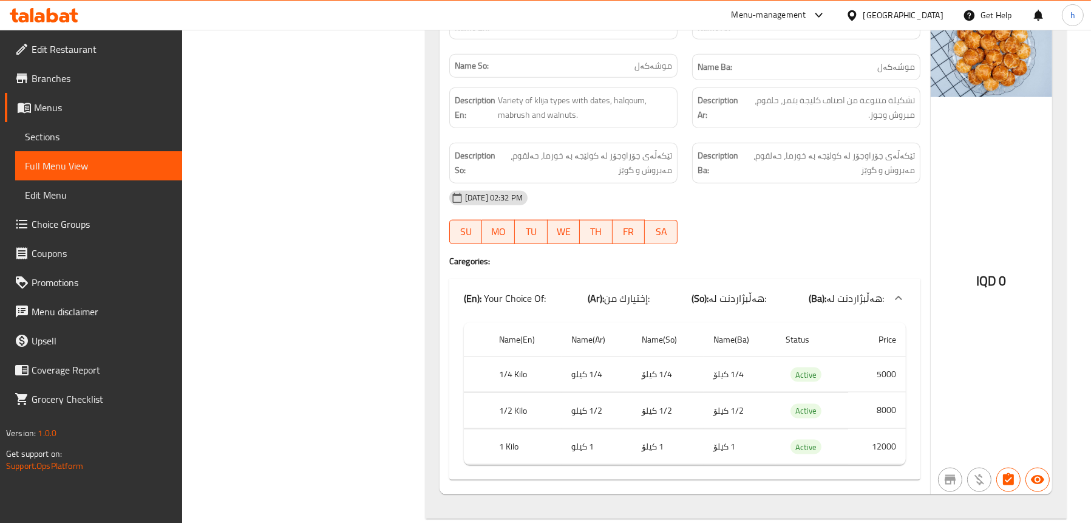
scroll to position [2172, 0]
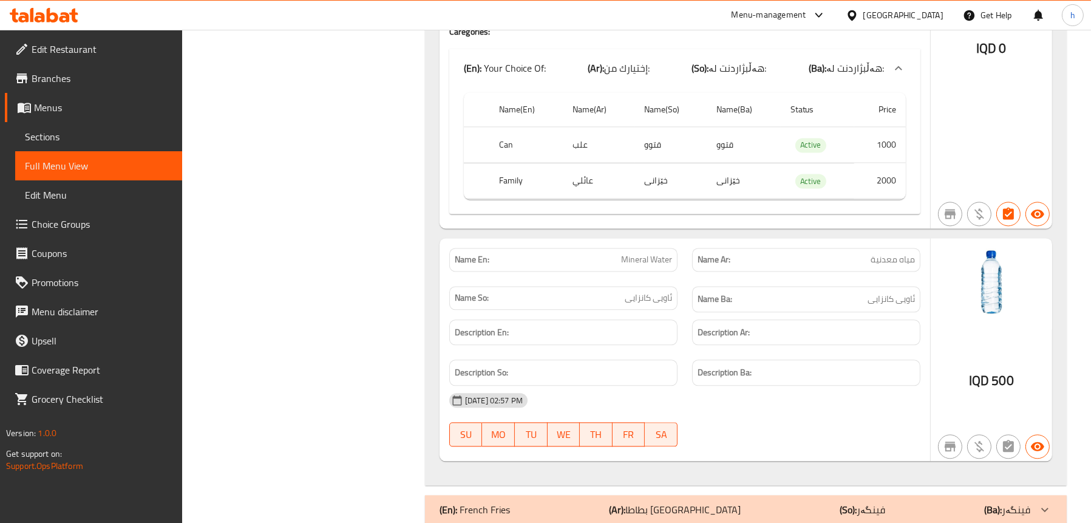
scroll to position [3746, 0]
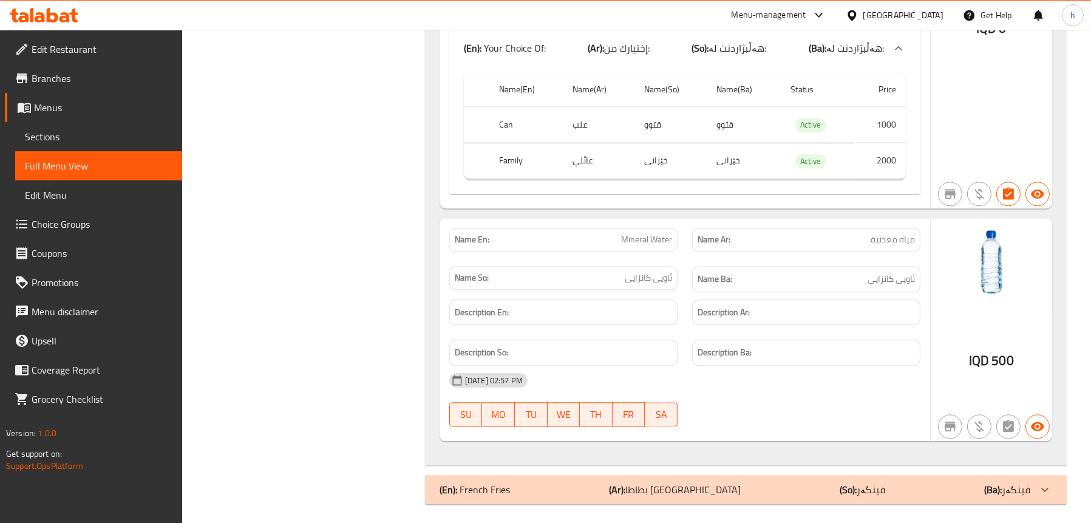
click at [59, 9] on icon at bounding box center [44, 15] width 69 height 15
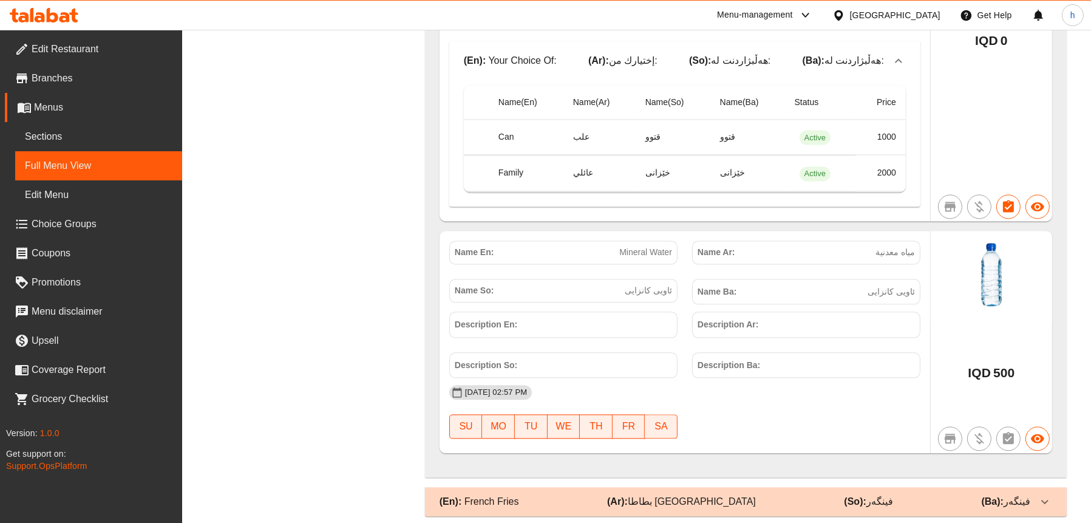
scroll to position [3743, 0]
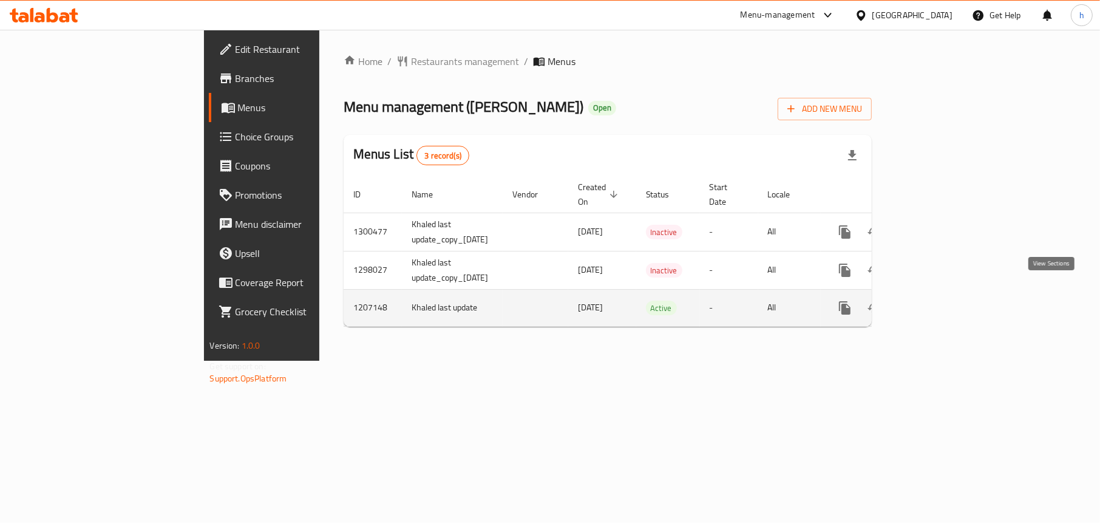
click at [939, 300] on icon "enhanced table" at bounding box center [932, 307] width 15 height 15
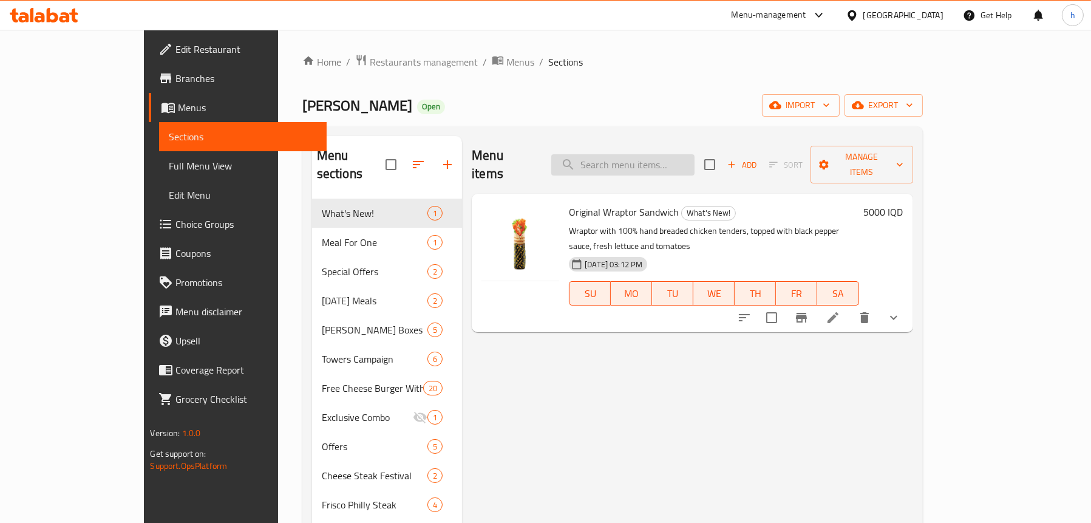
click at [655, 159] on input "search" at bounding box center [622, 164] width 143 height 21
paste input "Wraptor Original Combo"
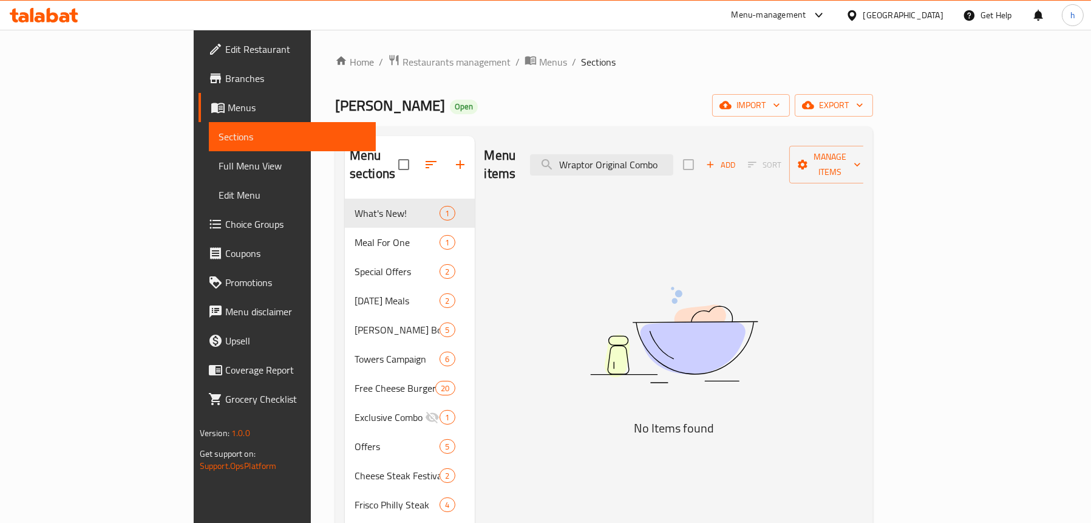
type input "Wraptor Original Combo"
click at [225, 217] on span "Choice Groups" at bounding box center [295, 224] width 141 height 15
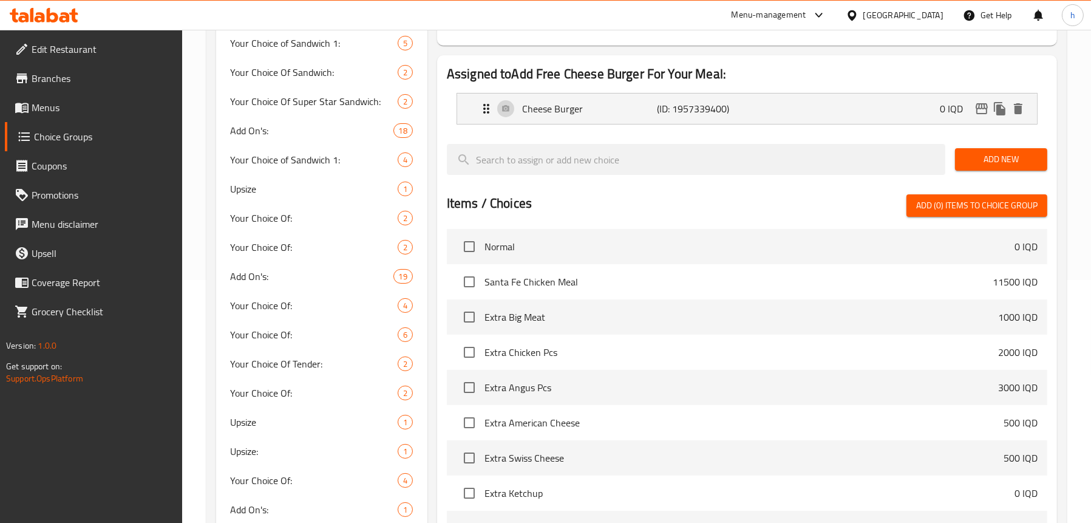
scroll to position [182, 0]
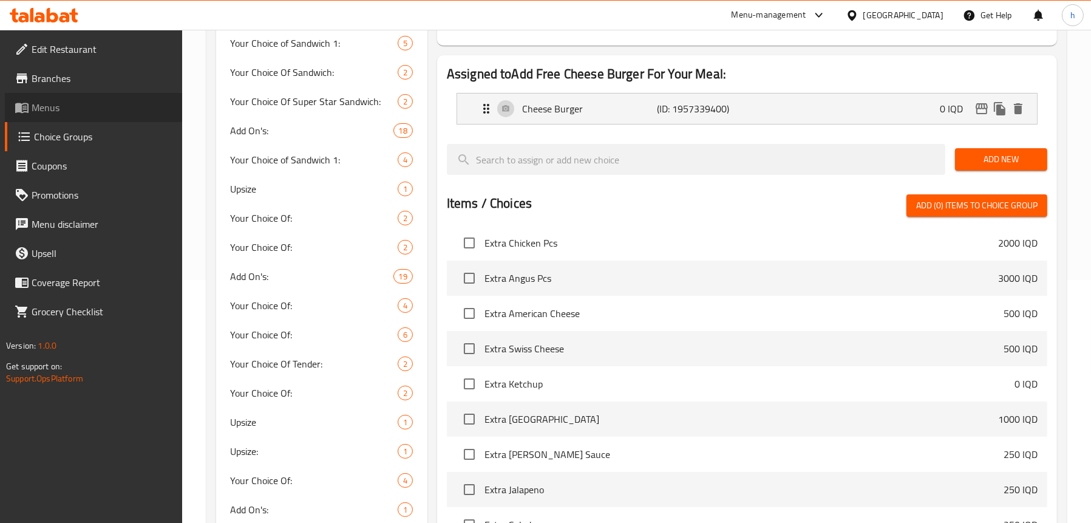
click at [57, 105] on span "Menus" at bounding box center [102, 107] width 141 height 15
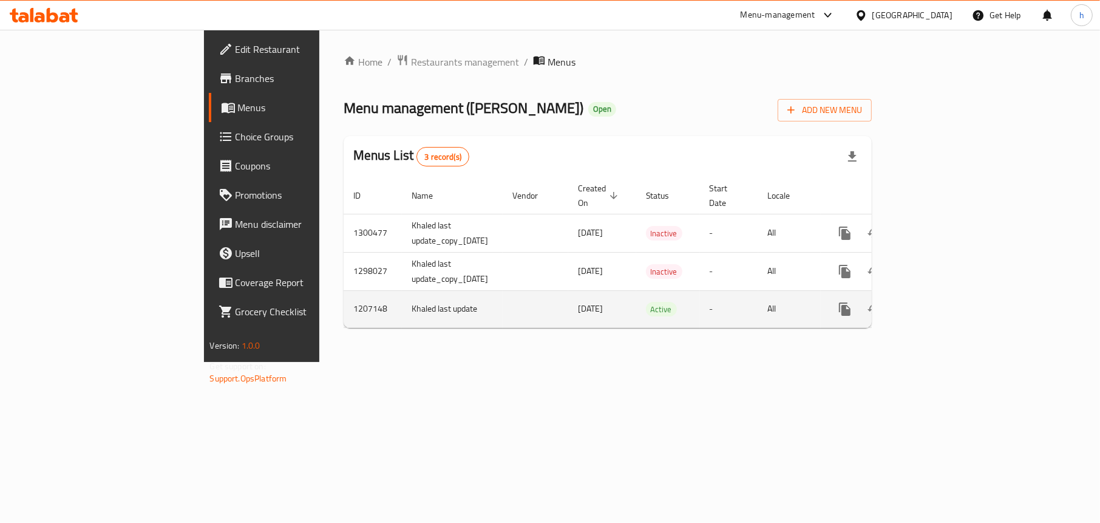
click at [939, 302] on icon "enhanced table" at bounding box center [932, 309] width 15 height 15
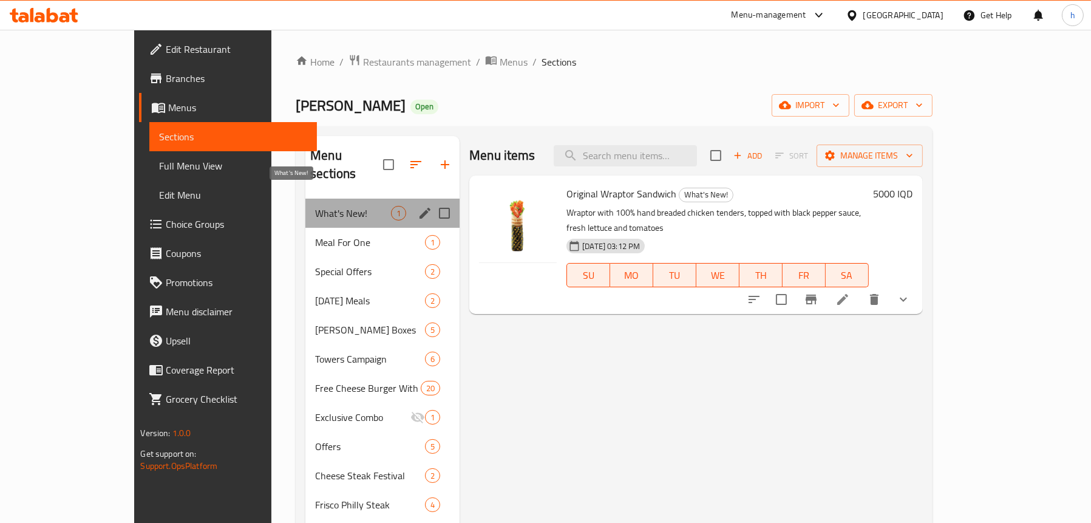
click at [315, 206] on span "What's New!" at bounding box center [353, 213] width 76 height 15
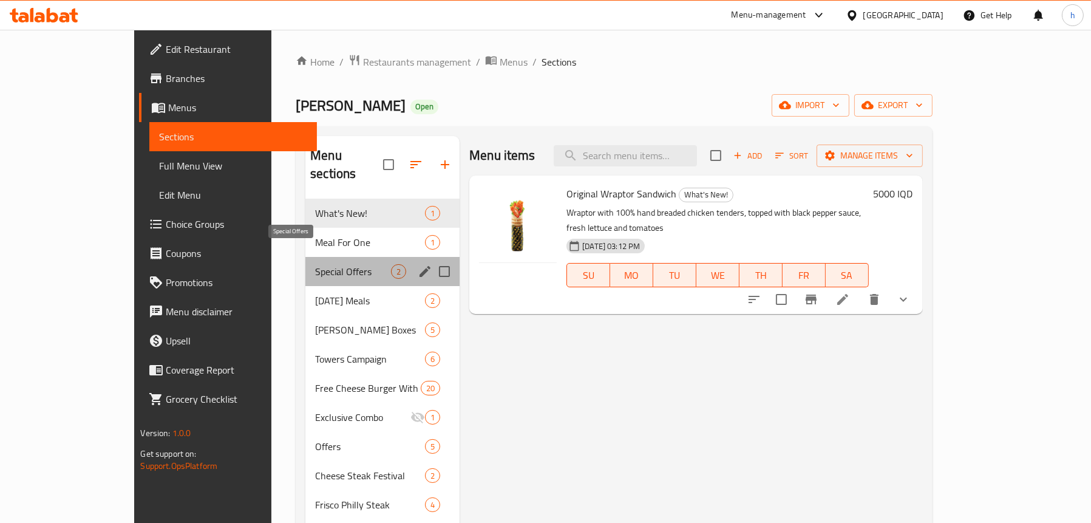
click at [315, 264] on span "Special Offers" at bounding box center [353, 271] width 76 height 15
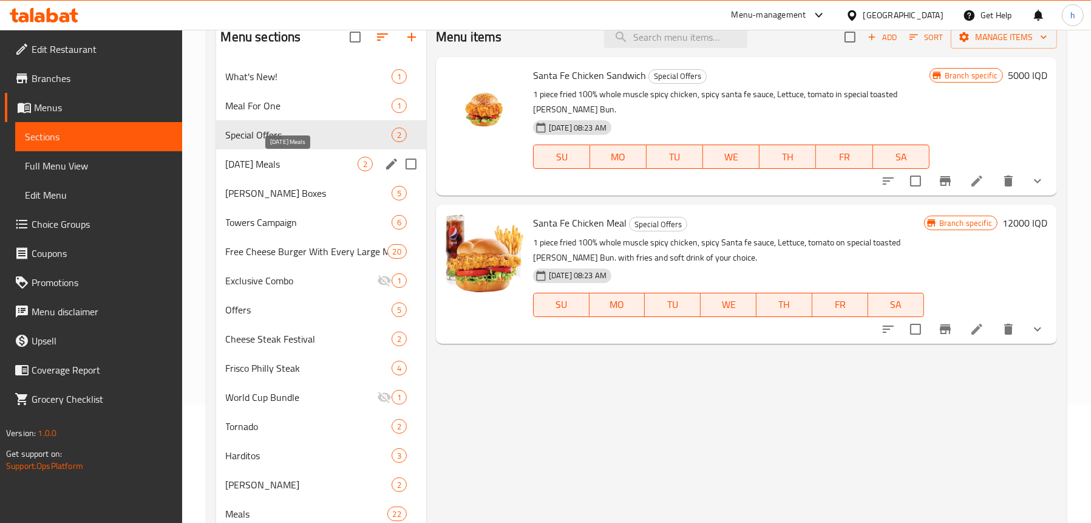
scroll to position [61, 0]
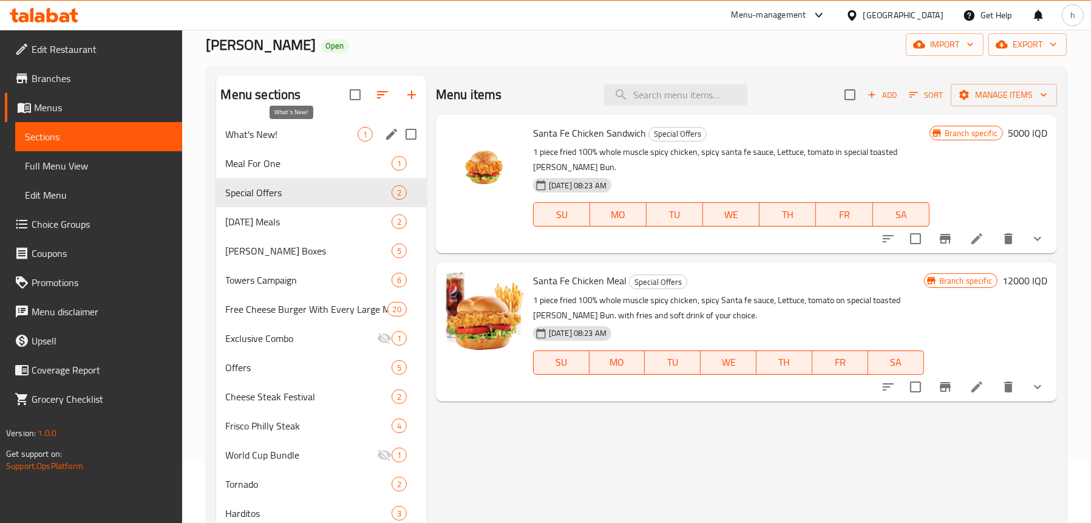
click at [268, 132] on span "What's New!" at bounding box center [292, 134] width 132 height 15
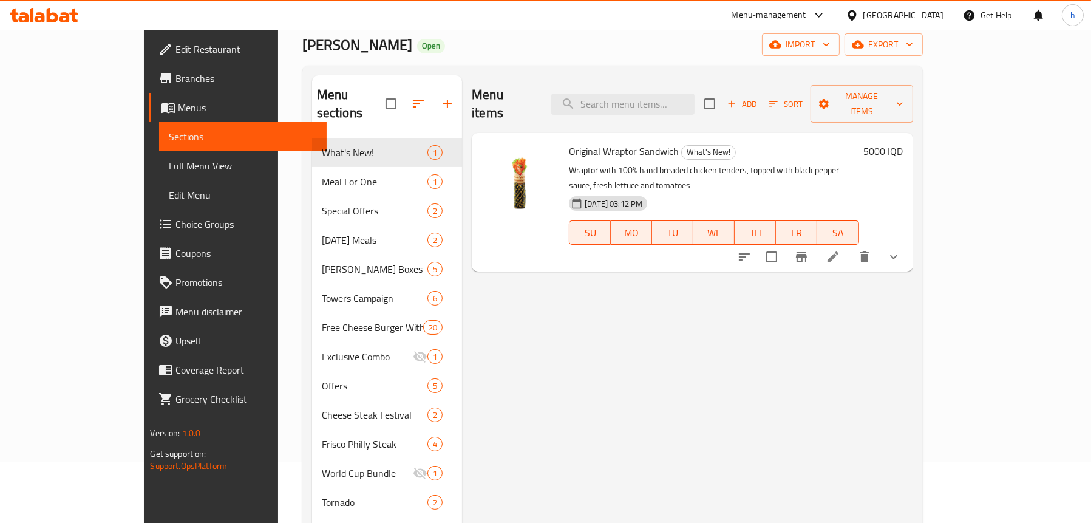
click at [175, 228] on span "Choice Groups" at bounding box center [245, 224] width 141 height 15
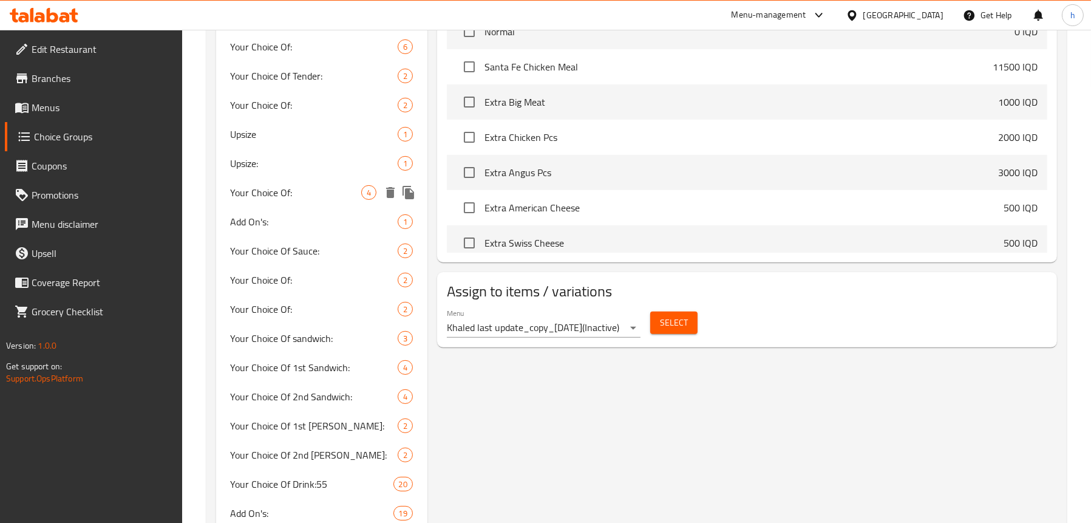
scroll to position [546, 0]
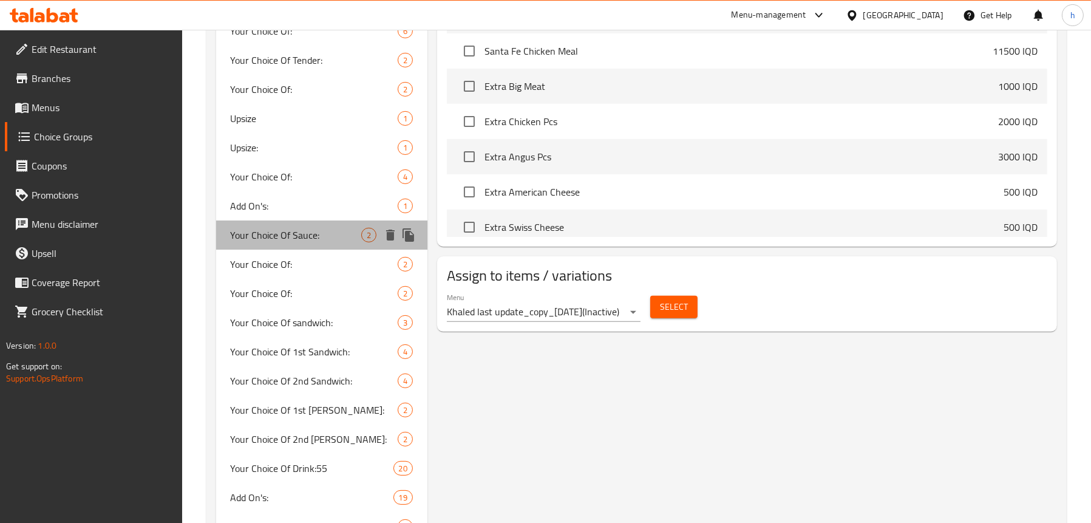
click at [275, 242] on span "Your Choice Of Sauce:" at bounding box center [296, 235] width 130 height 15
type input "Your Choice Of Sauce:"
type input "إختيارك من الصوص:"
type input "هەڵبژاردنت لە سۆس:"
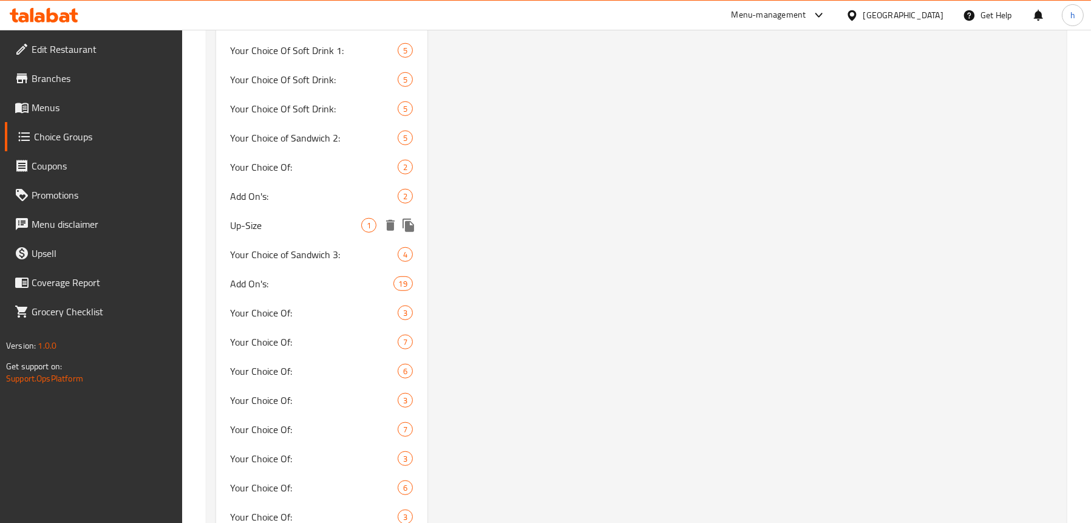
scroll to position [1153, 0]
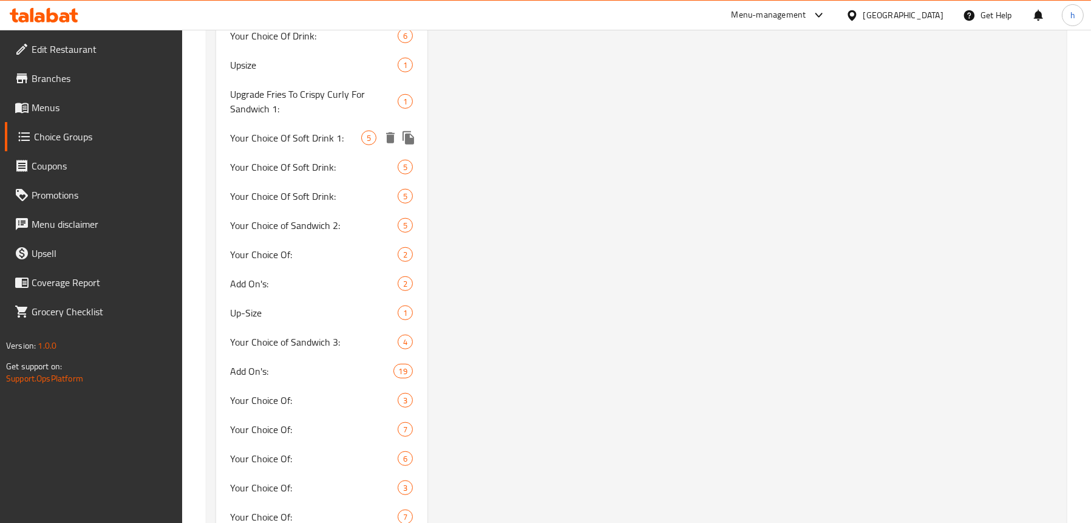
click at [291, 137] on span "Your Choice Of Soft Drink 1:" at bounding box center [296, 137] width 130 height 15
type input "Your Choice Of Soft Drink 1:"
type input "إختيارك من المشروب الغازي 1:"
type input "هەڵبژاردنت لە خواردنەوەی گازی 1:"
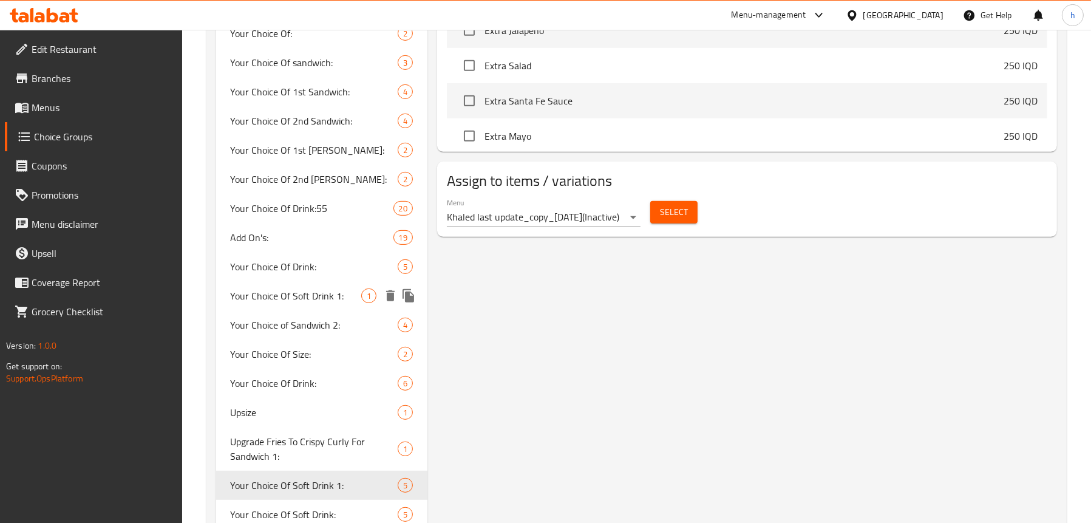
scroll to position [910, 0]
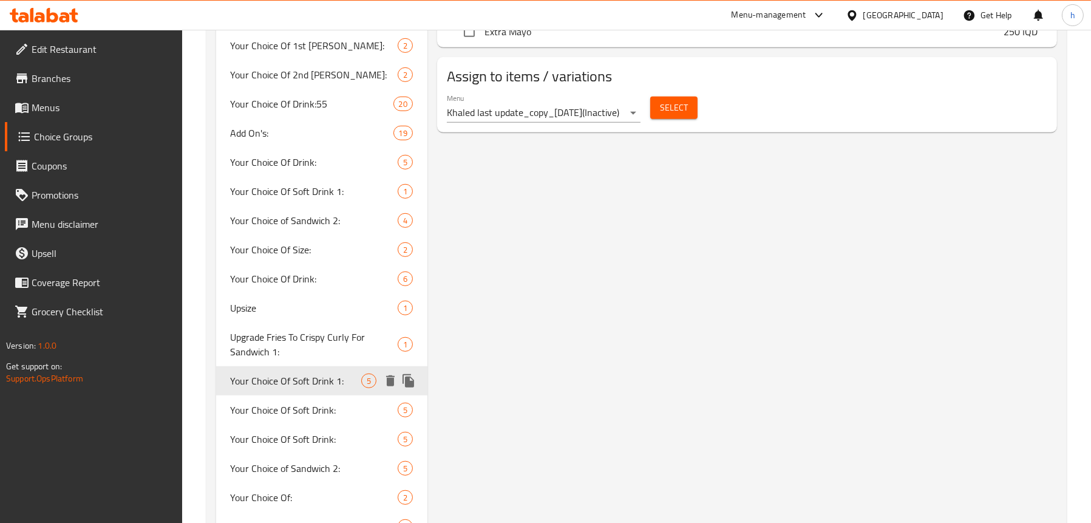
click at [283, 376] on span "Your Choice Of Soft Drink 1:" at bounding box center [296, 380] width 130 height 15
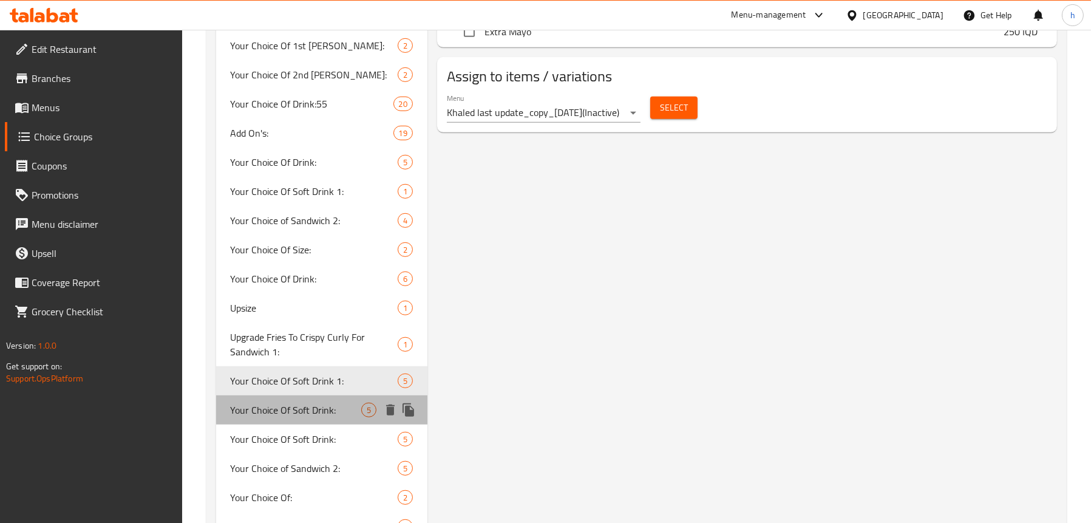
click at [284, 405] on span "Your Choice Of Soft Drink:" at bounding box center [296, 409] width 130 height 15
type input "Your Choice Of Soft Drink:"
type input "إختيارك من المشروب الغازي:"
type input "هەڵبژاردنت لە خواردنەوەی گازی:"
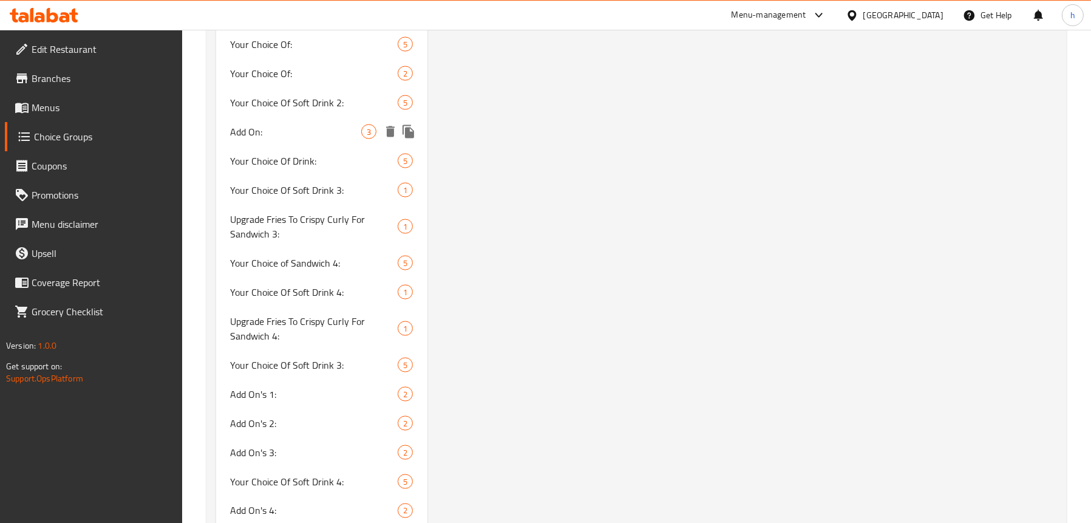
scroll to position [2756, 0]
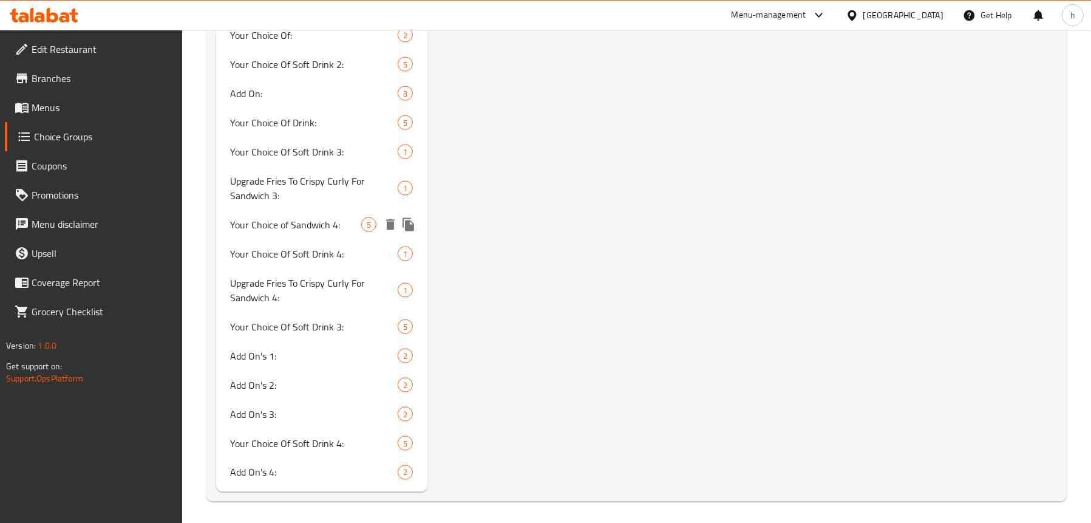
click at [268, 229] on span "Your Choice of Sandwich 4:" at bounding box center [296, 224] width 130 height 15
type input "Your Choice of Sandwich 4:"
type input "اختيارك من الساندويتش 4:"
type input "هەڵبژاردنت لە ساندویچ 4:"
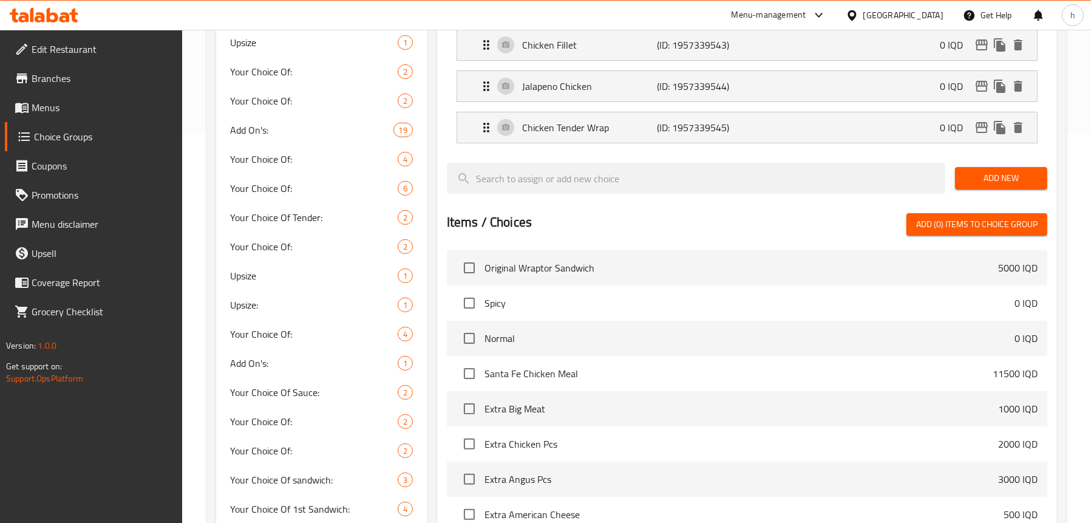
scroll to position [268, 0]
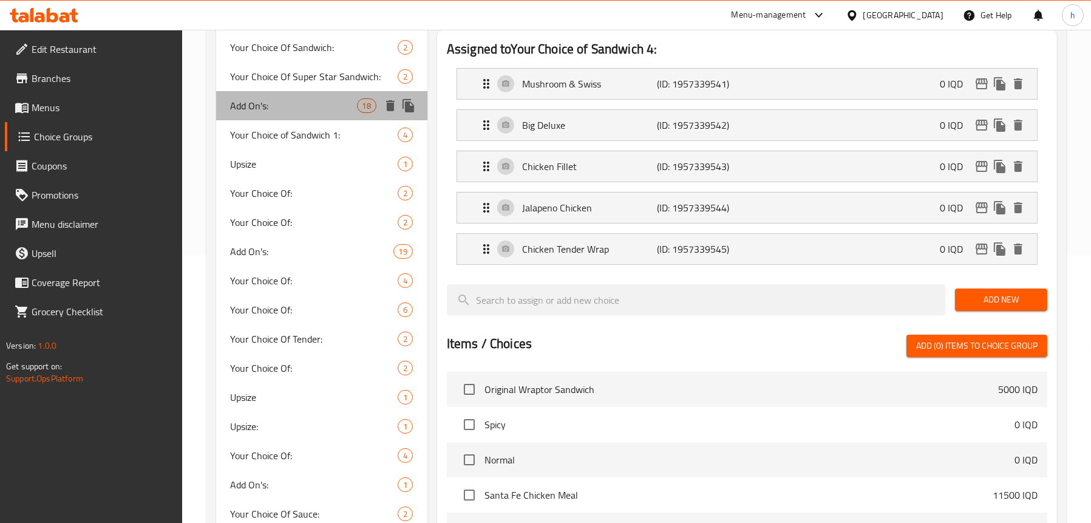
click at [270, 109] on span "Add On's:" at bounding box center [294, 105] width 126 height 15
type input "Add On's:"
type input "الإضافات:"
type input "زیادە:"
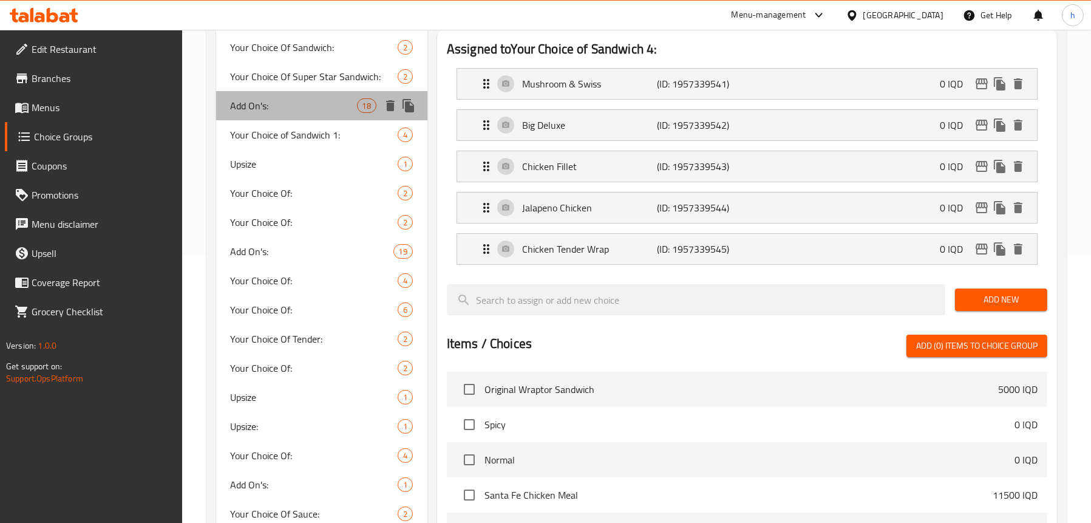
type input "0"
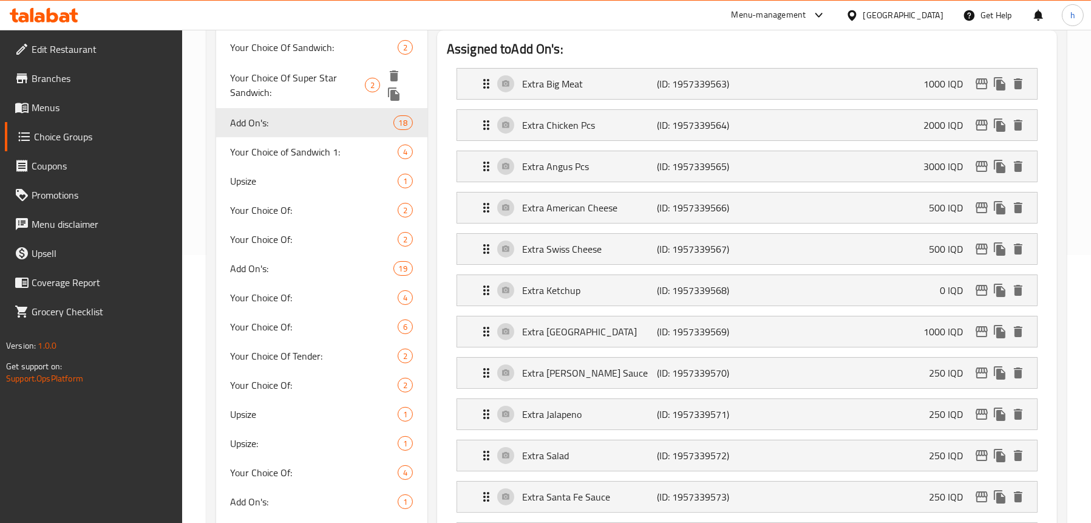
click at [277, 76] on span "Your Choice Of Super Star Sandwich:" at bounding box center [298, 84] width 135 height 29
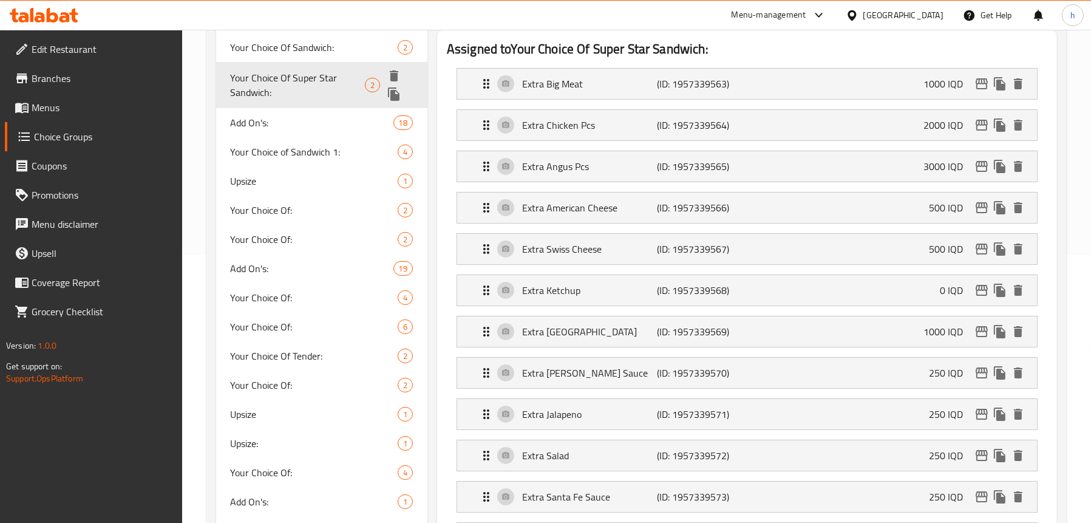
type input "Your Choice Of Super Star Sandwich:"
type input "إختيارك من السندويتش سوبر ستار:"
type input "هەڵبژاردنت لە سەندویچی سوپەر ستار:"
type input "1"
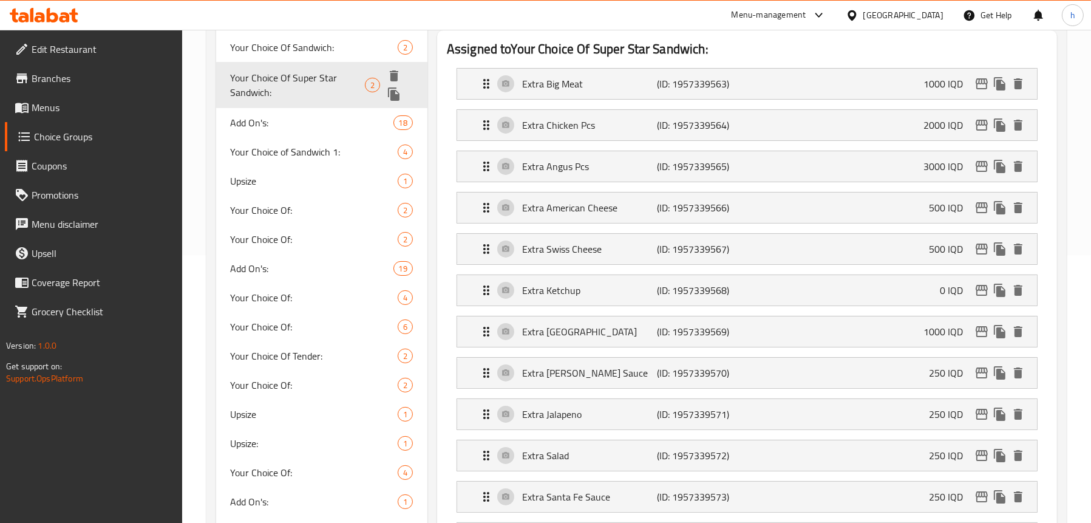
type input "1"
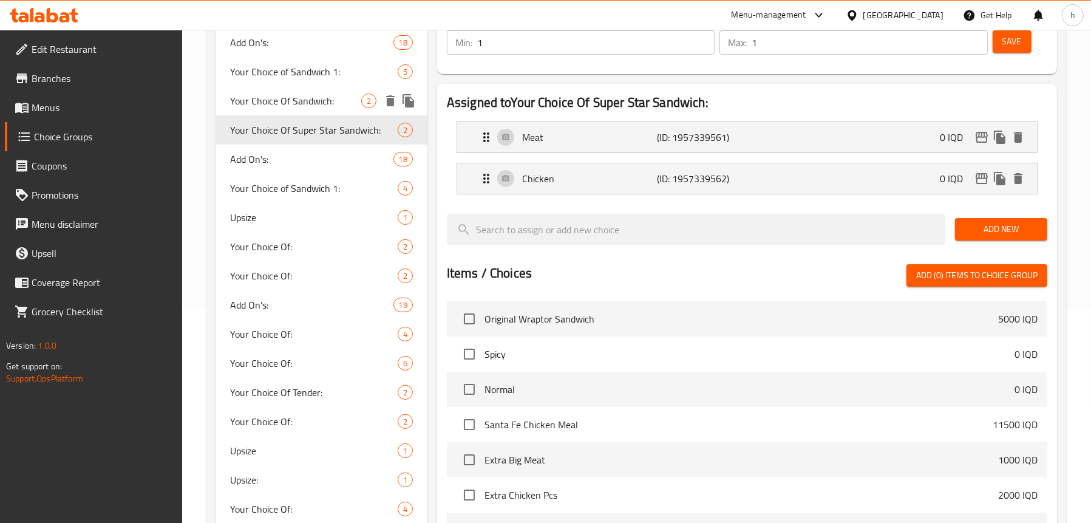
scroll to position [146, 0]
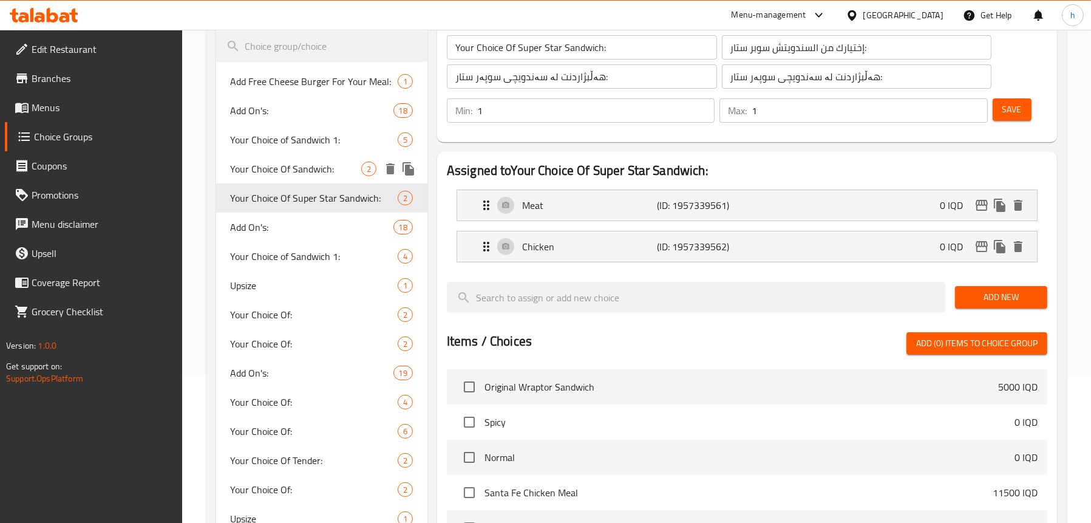
click at [274, 171] on span "Your Choice Of Sandwich:" at bounding box center [296, 168] width 130 height 15
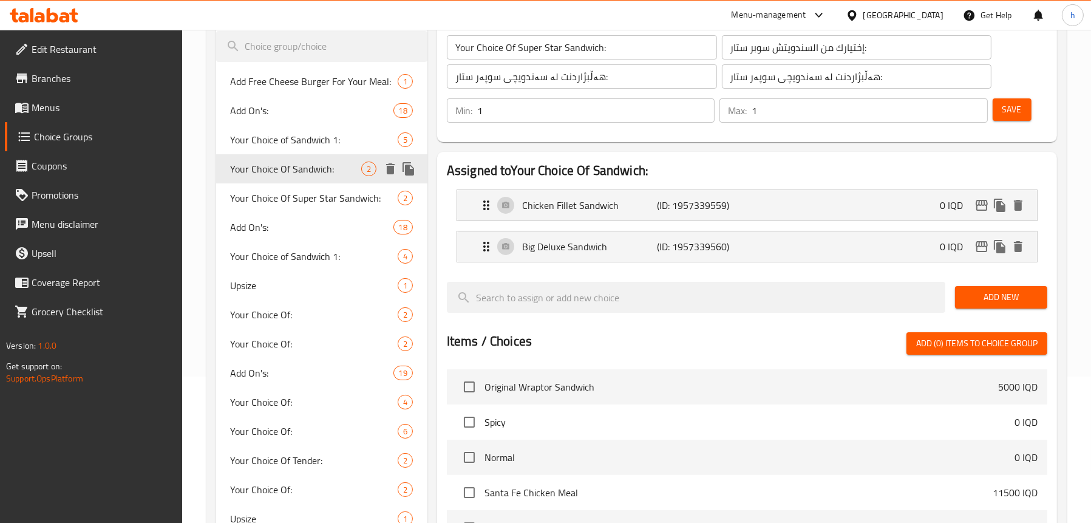
type input "Your Choice Of Sandwich:"
type input "إختيارك من السندويتش:"
type input "هەڵبژاردنت لە سەندویچ:"
click at [262, 137] on span "Your Choice of Sandwich 1:" at bounding box center [296, 139] width 130 height 15
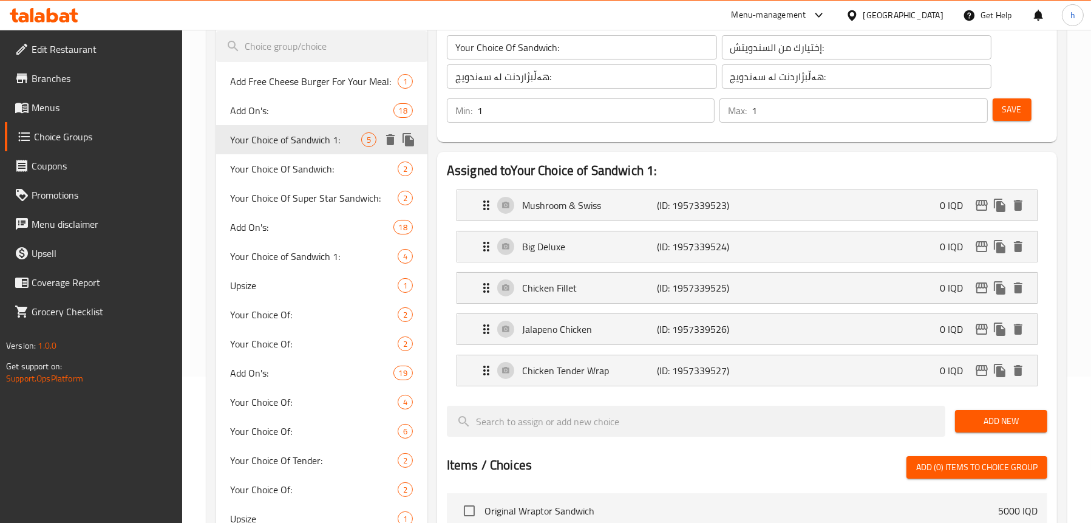
type input "Your Choice of Sandwich 1:"
type input "اختيارك من الساندويتش 1:"
type input "هەڵبژاردنت لە ساندویچ 1:"
click at [262, 103] on span "Add On's:" at bounding box center [294, 110] width 126 height 15
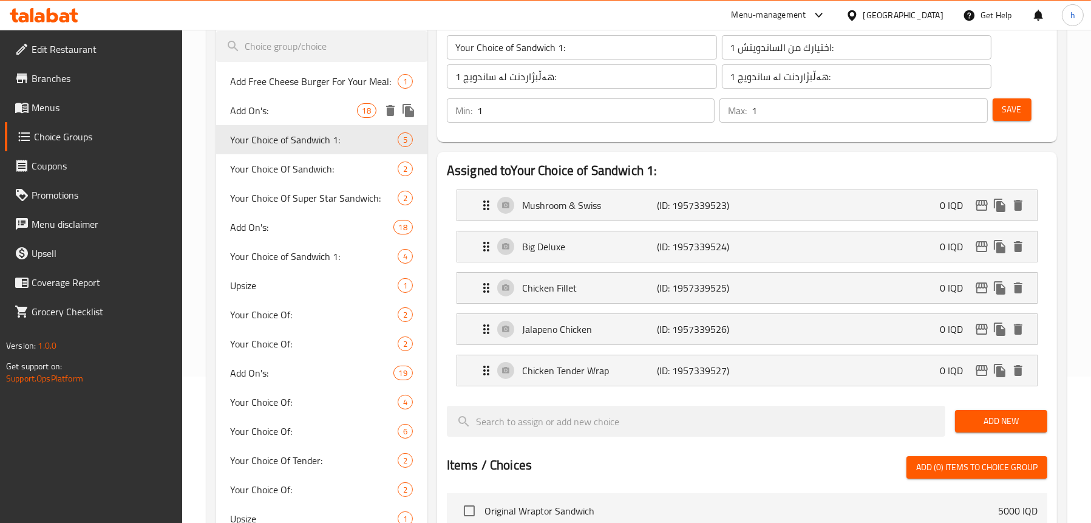
click at [286, 78] on span "Add Free Cheese Burger For Your Meal:" at bounding box center [314, 81] width 167 height 15
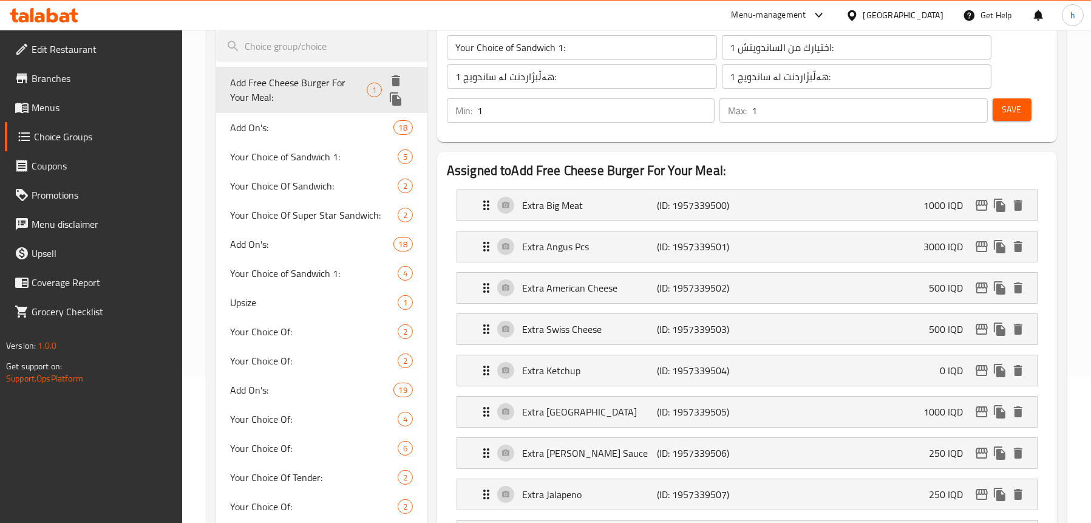
type input "Add On's:"
type input "الإضافات:"
type input "زیادە:"
type input "0"
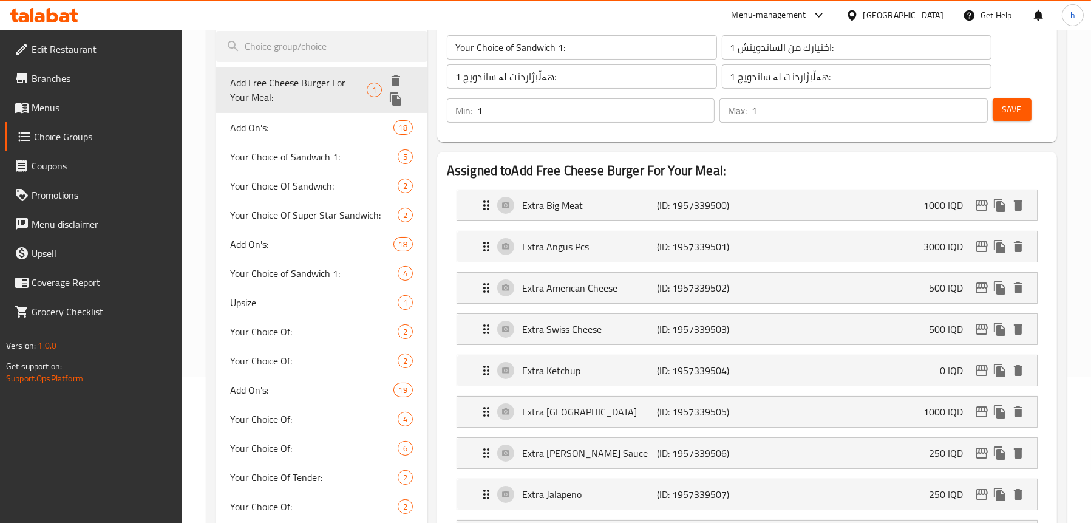
type input "0"
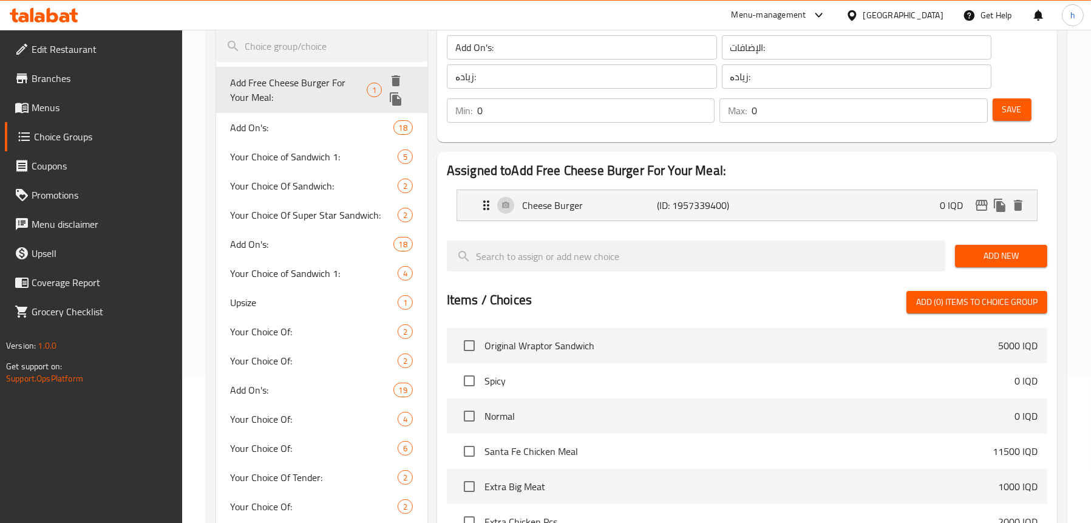
type input "Add Free Cheese Burger For Your Meal:"
type input "إضافة تشيز برجر مجاني إلى وجبتك:"
type input "زیادکردنی چیز بەرگرێکی خۆڕایی بۆ ژەمەکەت:"
type input "1"
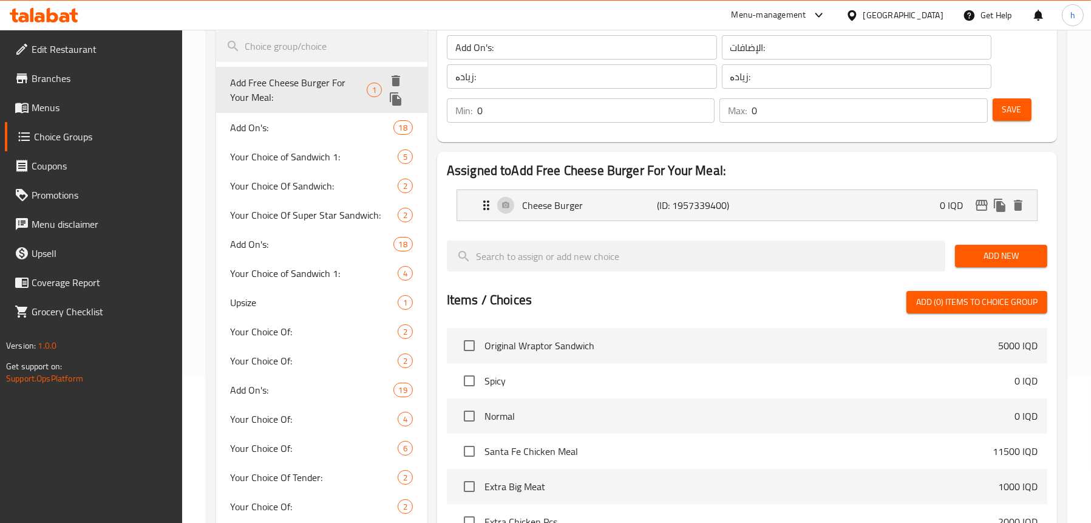
type input "1"
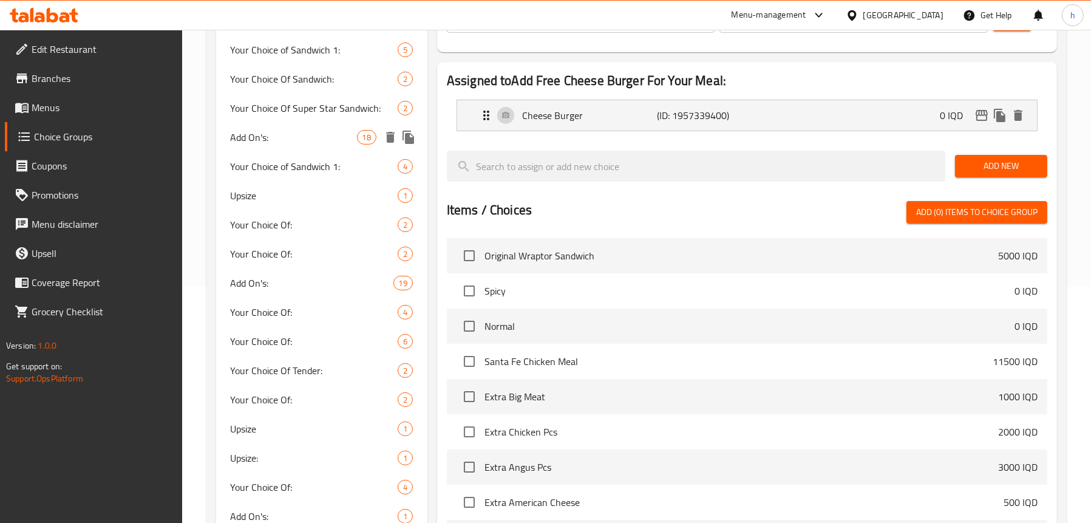
scroll to position [207, 0]
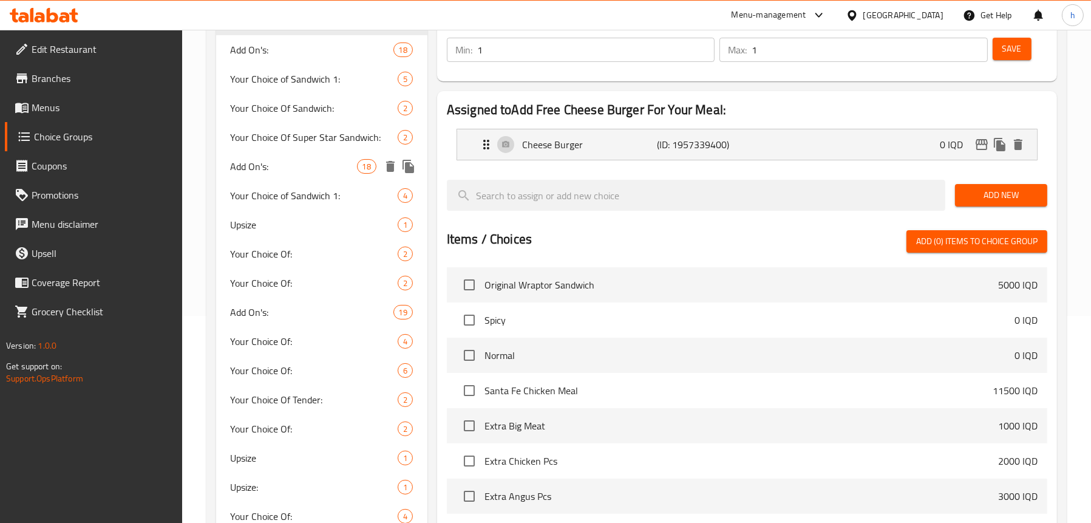
click at [263, 188] on span "Your Choice of Sandwich 1:" at bounding box center [314, 195] width 167 height 15
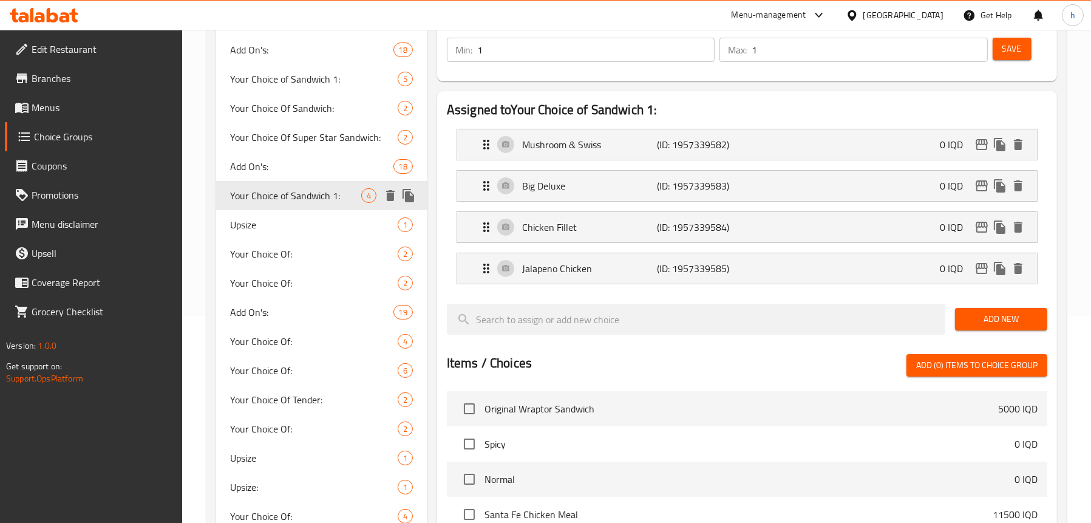
type input "Your Choice of Sandwich 1:"
type input "اختيارك من الساندويتش 1:"
type input "هەڵبژاردنت لە ساندویچ 1:"
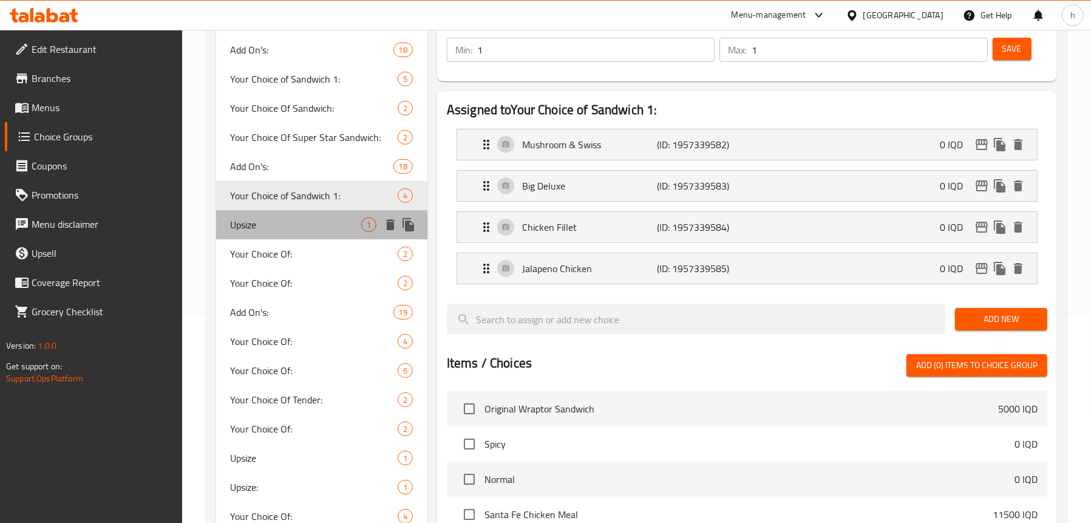
click at [276, 225] on span "Upsize" at bounding box center [296, 224] width 130 height 15
type input "Upsize"
type input "تغير الحجم"
type input "گۆڕینی قیاس"
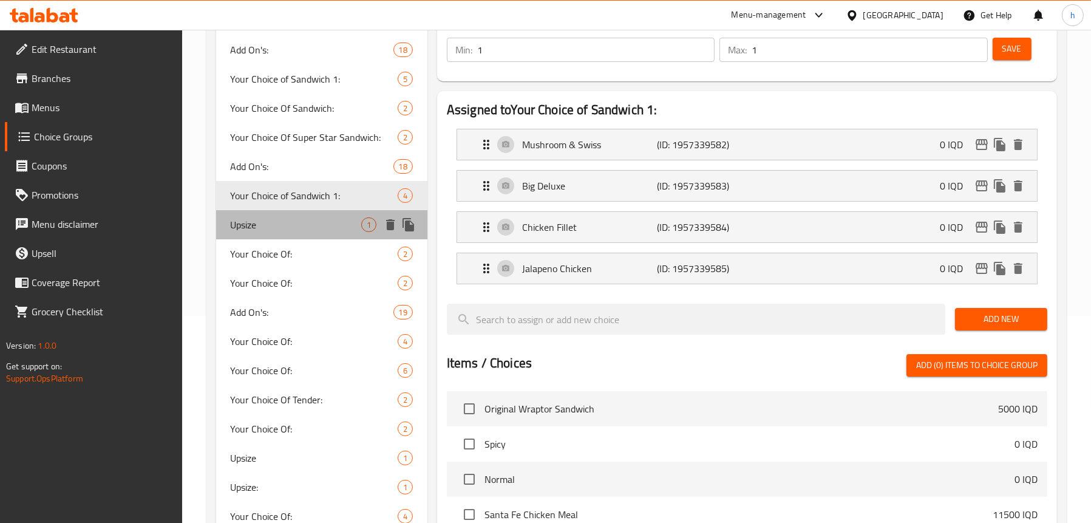
type input "0"
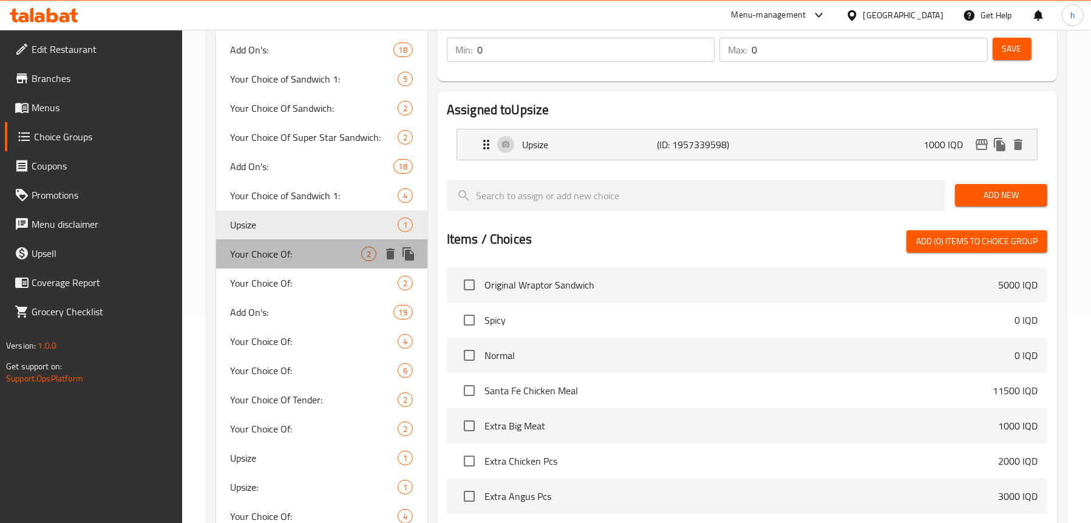
click at [280, 260] on span "Your Choice Of:" at bounding box center [296, 253] width 130 height 15
type input "Your Choice Of:"
type input "إختيارك من:"
type input "هەڵبژاردنت لە:"
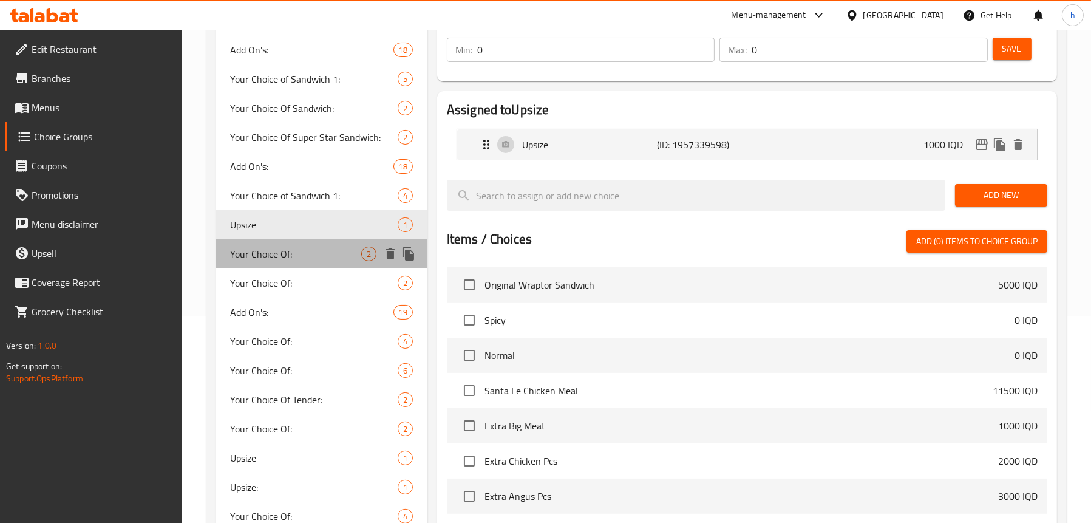
type input "1"
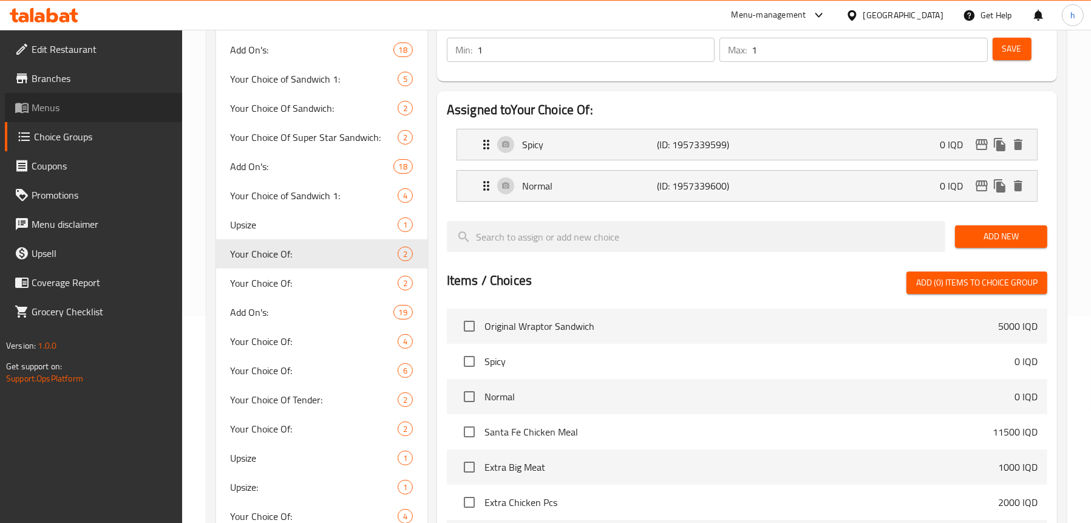
click at [46, 112] on span "Menus" at bounding box center [102, 107] width 141 height 15
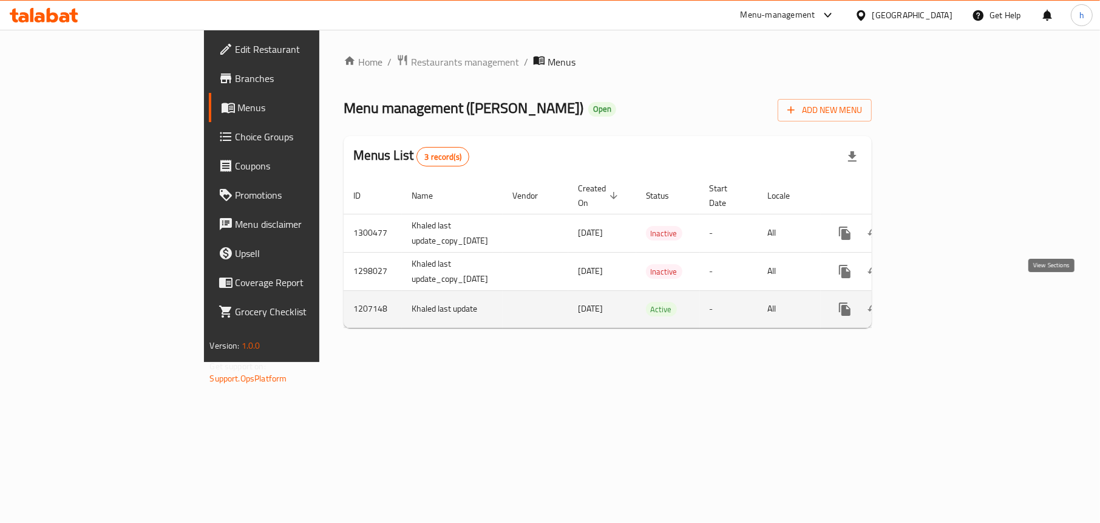
click at [939, 302] on icon "enhanced table" at bounding box center [932, 309] width 15 height 15
